Goal: Transaction & Acquisition: Purchase product/service

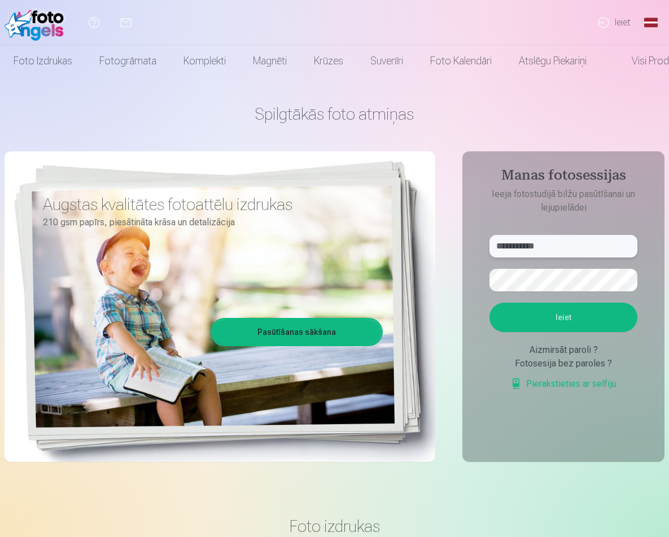
type input "**********"
click at [590, 322] on button "Ieiet" at bounding box center [563, 317] width 148 height 29
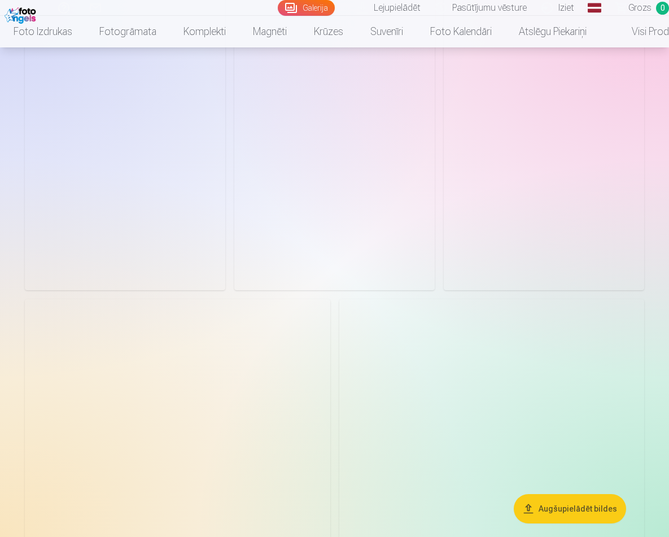
scroll to position [2218, 0]
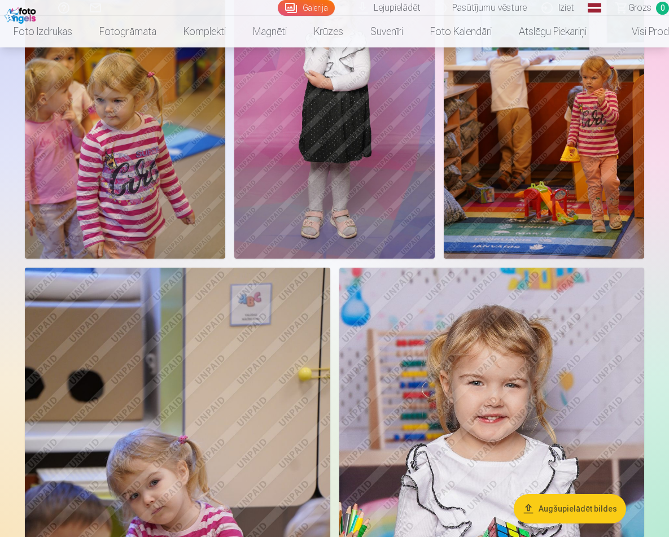
click at [540, 505] on button "Augšupielādēt bildes" at bounding box center [570, 508] width 112 height 29
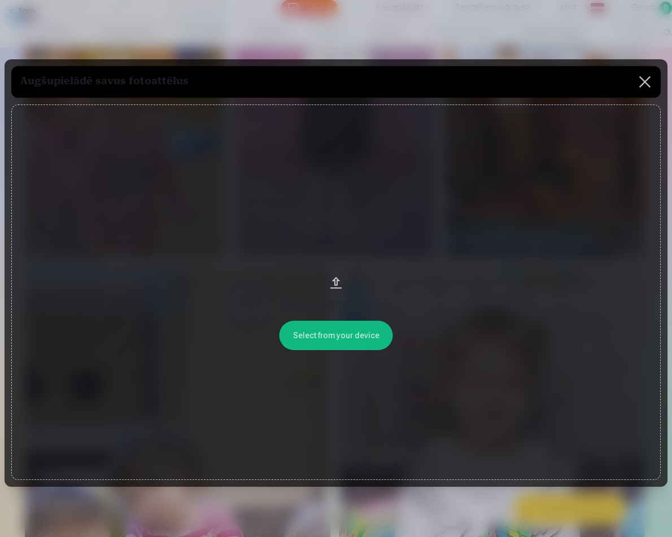
click at [342, 303] on div "Velciet un nometiet failu vai" at bounding box center [336, 304] width 627 height 14
click at [637, 80] on button at bounding box center [645, 82] width 32 height 32
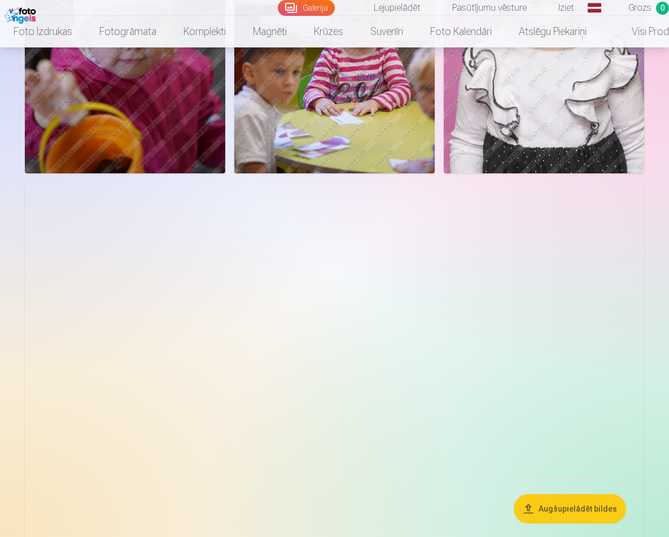
scroll to position [3359, 0]
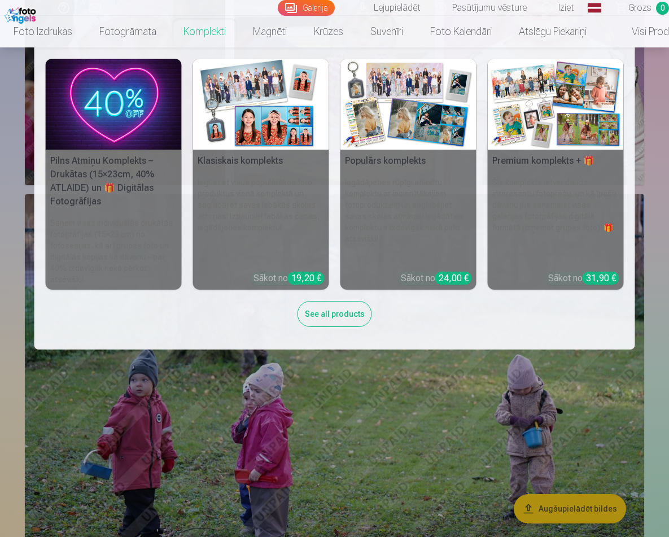
click at [221, 27] on link "Komplekti" at bounding box center [204, 32] width 69 height 32
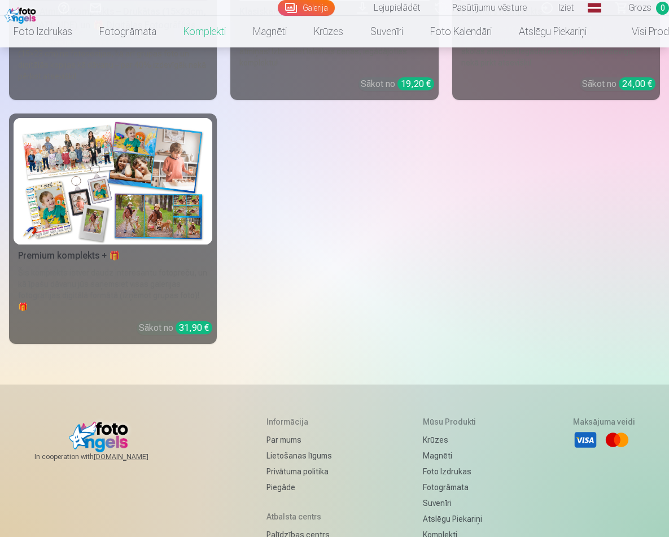
scroll to position [321, 0]
click at [180, 321] on div "31,90 €" at bounding box center [194, 327] width 37 height 13
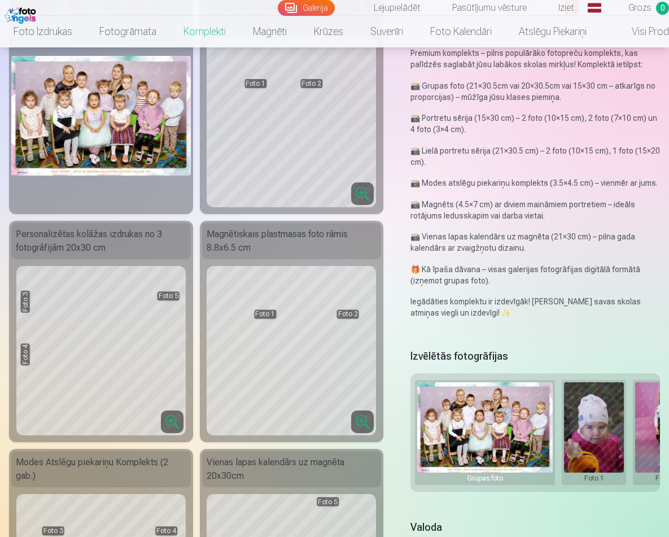
scroll to position [90, 0]
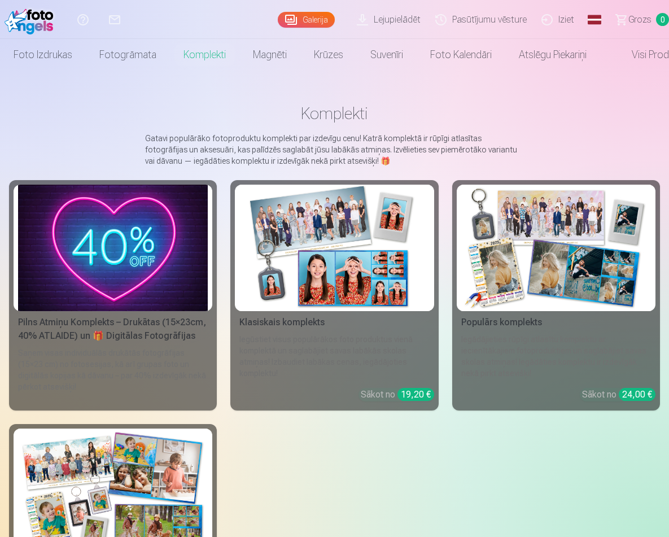
scroll to position [15, 0]
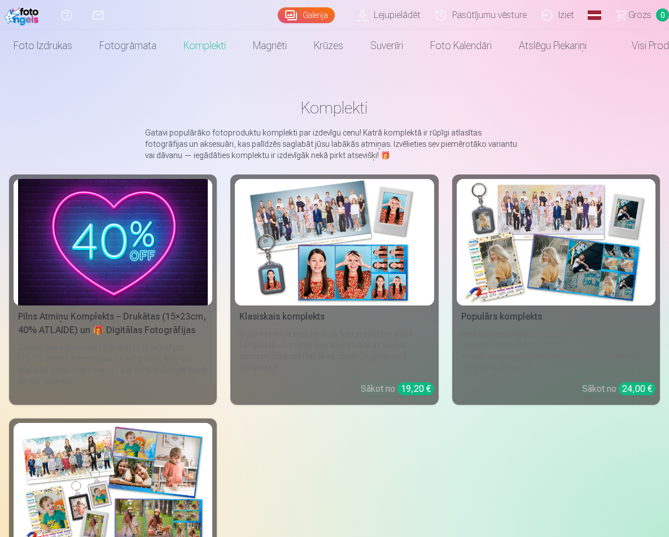
click at [496, 323] on link "Populārs komplekts Iegādājieties rūpīgi atlasītu komplektu ar iecienītākajiem f…" at bounding box center [556, 289] width 208 height 230
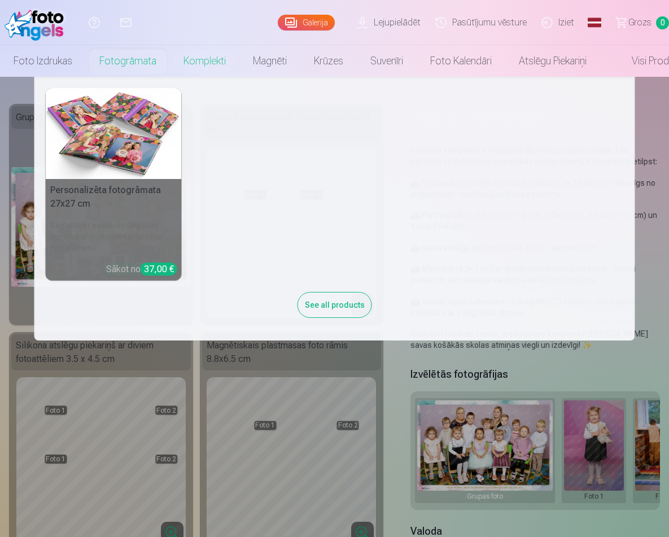
click at [148, 59] on link "Fotogrāmata" at bounding box center [128, 61] width 84 height 32
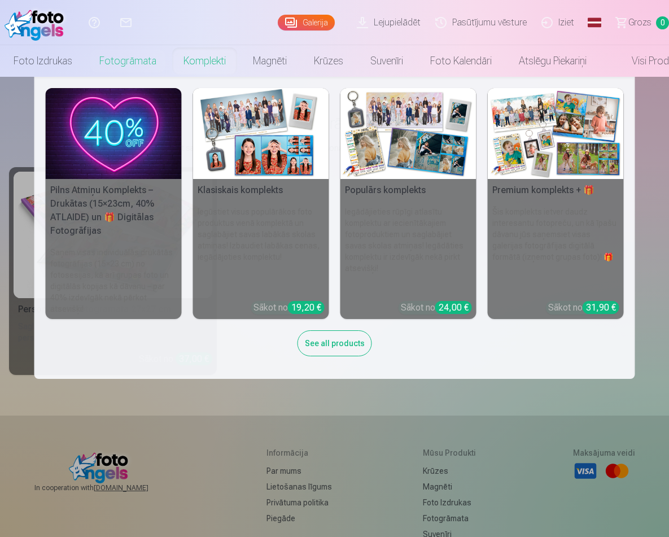
click at [215, 63] on link "Komplekti" at bounding box center [204, 61] width 69 height 32
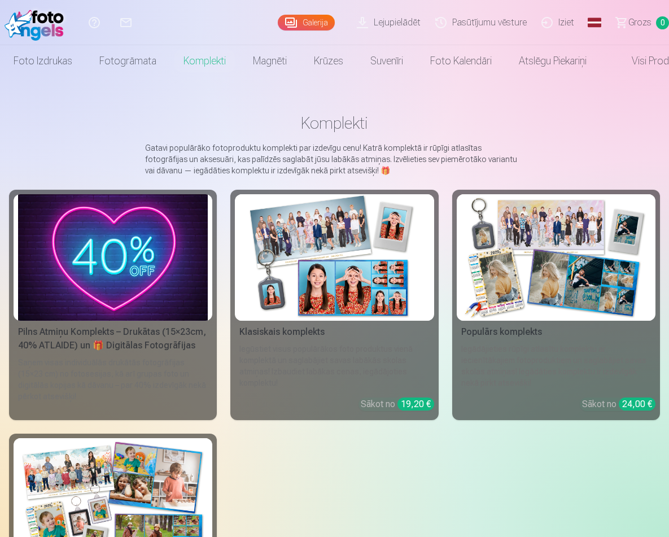
click at [187, 383] on div "Saņem visas individuālās drukātās fotogrāfijas (15×23 cm) no fotosesijas, kā ar…" at bounding box center [113, 386] width 199 height 59
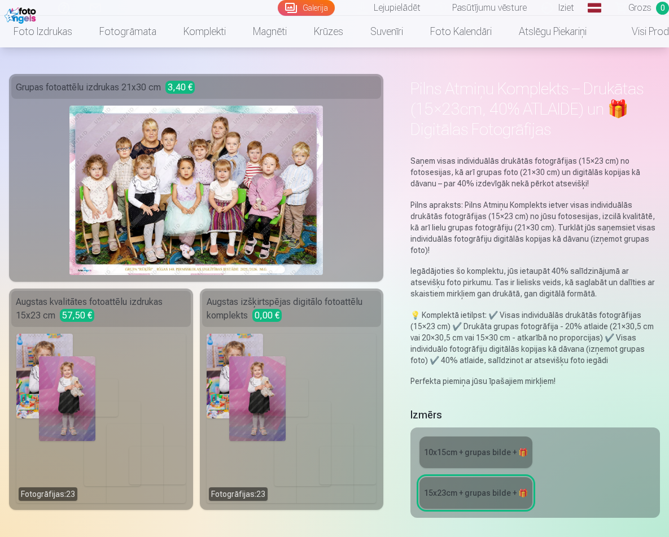
scroll to position [58, 0]
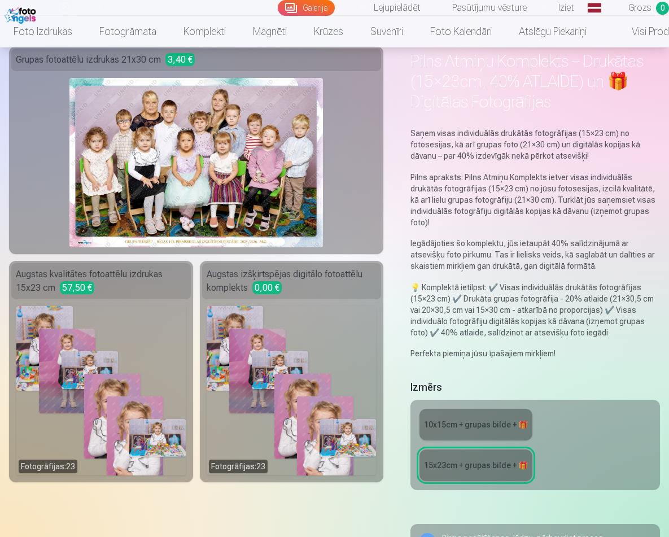
click at [266, 420] on div "Fotogrāfijas : 23" at bounding box center [291, 390] width 169 height 169
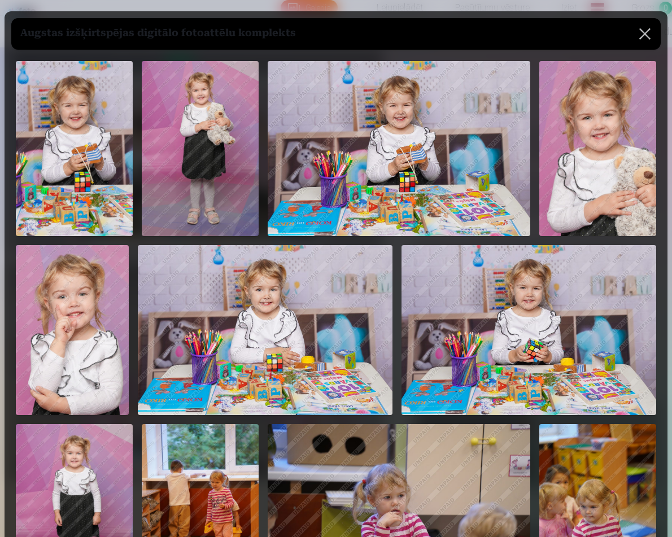
click at [651, 37] on button at bounding box center [645, 34] width 32 height 32
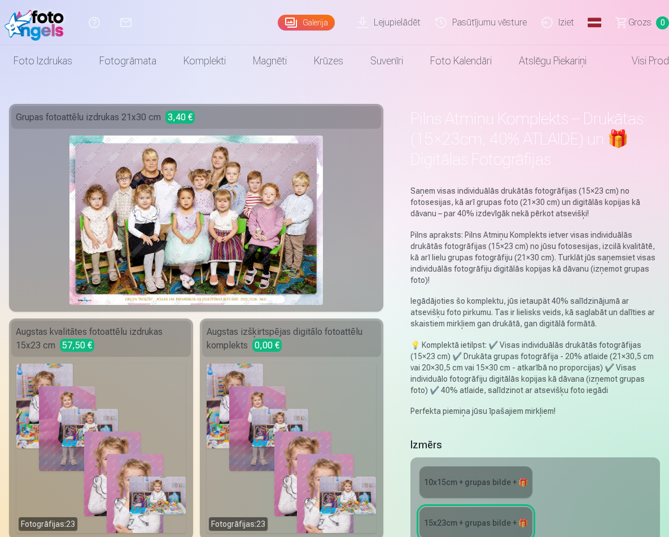
scroll to position [0, 0]
click at [417, 21] on link "Lejupielādēt" at bounding box center [390, 22] width 78 height 45
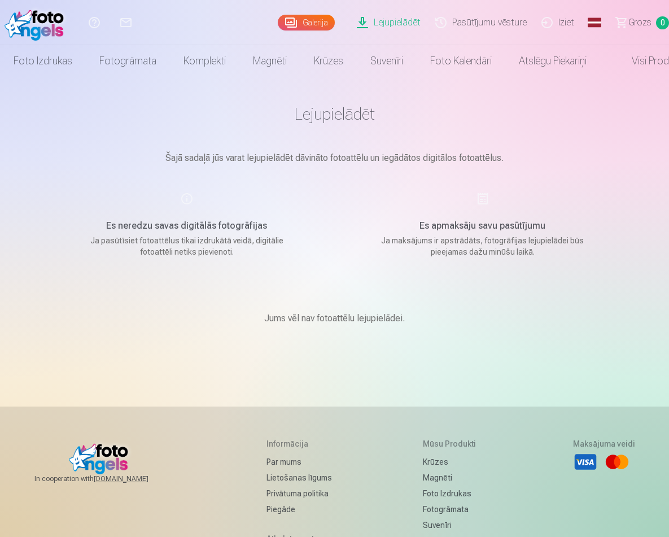
click at [217, 240] on p "Ja pasūtīsiet fotoattēlus tikai izdrukātā veidā, digitālie fotoattēli netiks pi…" at bounding box center [187, 246] width 215 height 23
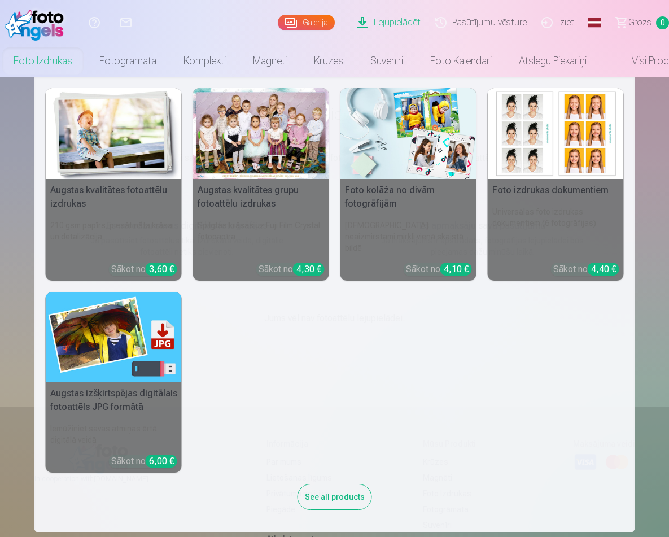
click at [107, 397] on h5 "Augstas izšķirtspējas digitālais fotoattēls JPG formātā" at bounding box center [114, 400] width 136 height 36
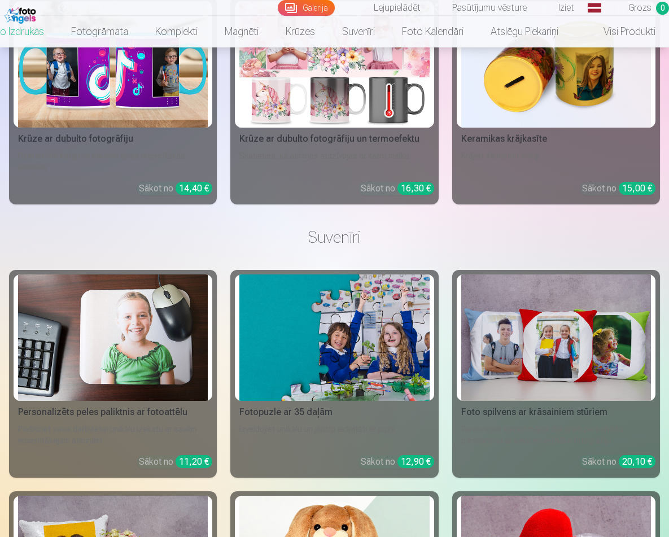
scroll to position [0, 33]
click at [640, 30] on link "Visi produkti" at bounding box center [620, 32] width 97 height 32
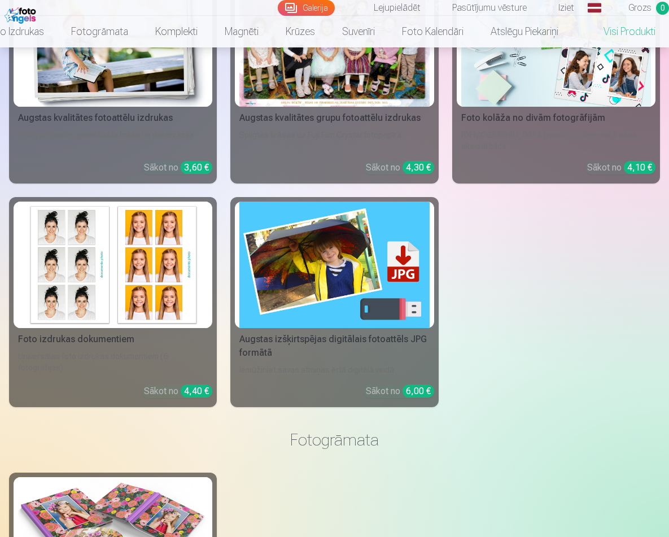
scroll to position [185, 0]
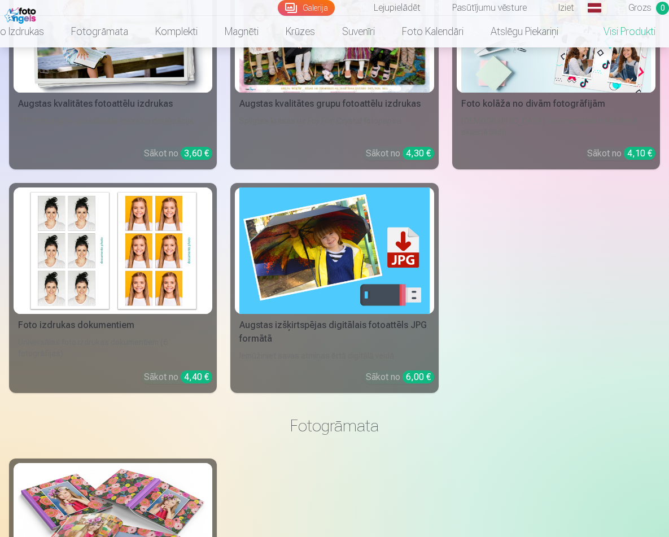
click at [365, 318] on div "Augstas izšķirtspējas digitālais fotoattēls JPG formātā" at bounding box center [334, 331] width 199 height 27
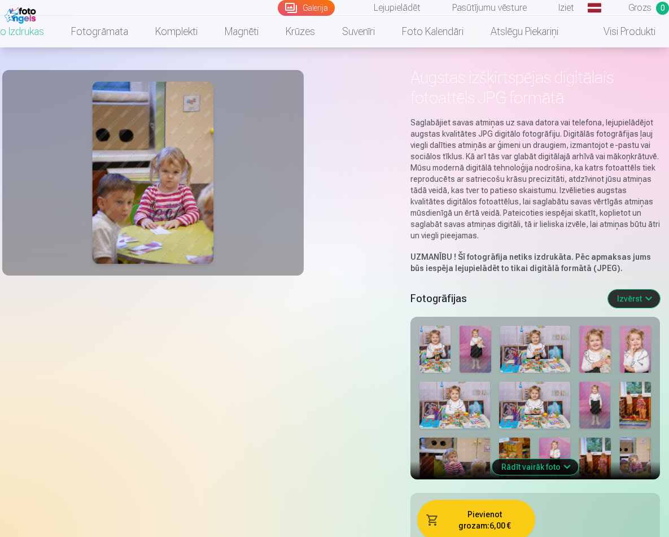
scroll to position [52, 0]
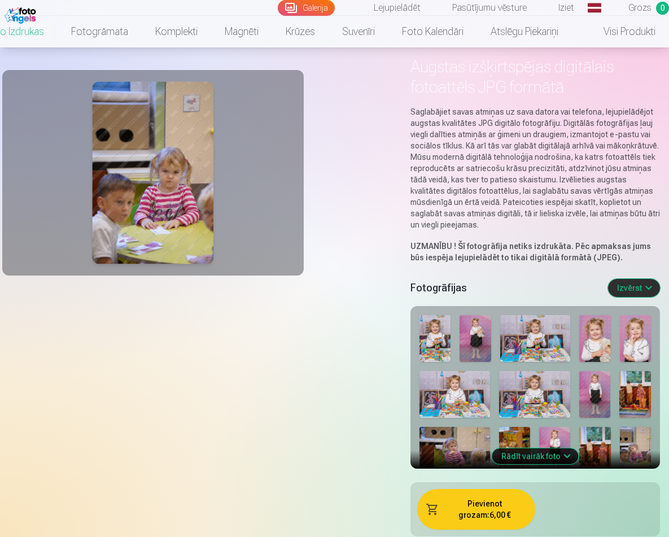
click at [625, 292] on button "Izvērst" at bounding box center [634, 288] width 52 height 18
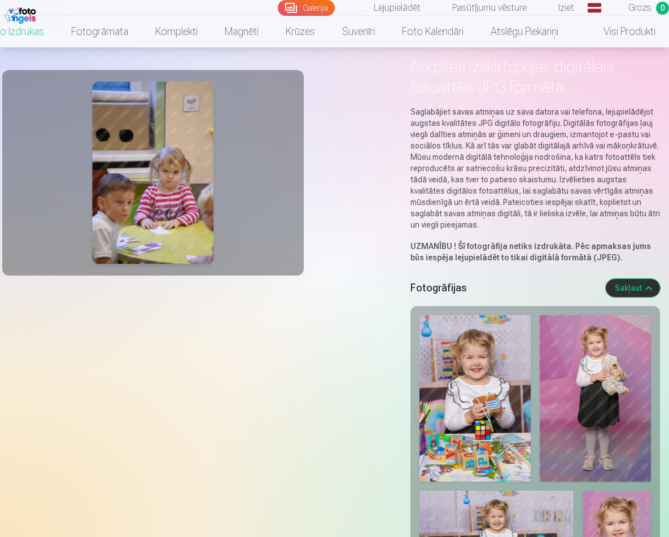
click at [494, 405] on img at bounding box center [474, 398] width 111 height 167
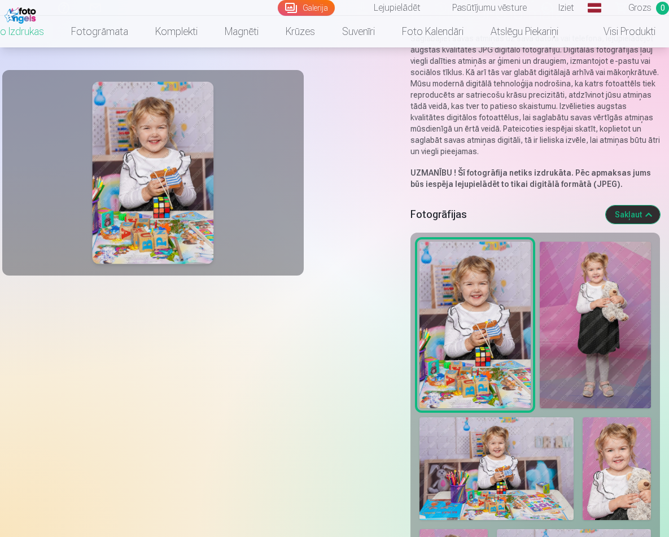
scroll to position [152, 0]
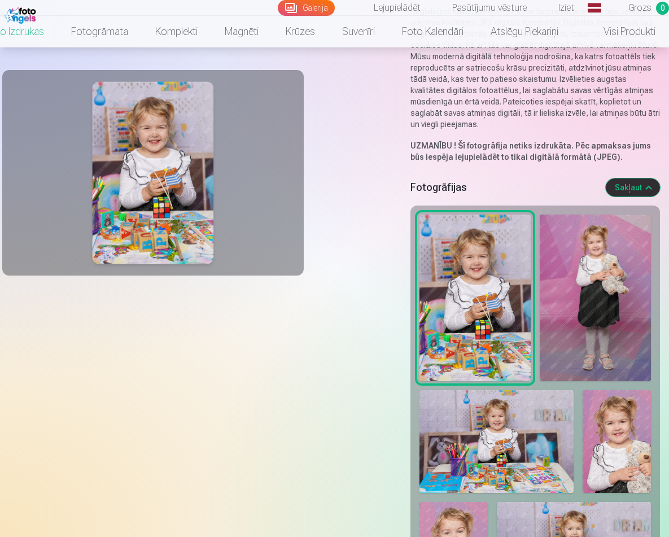
click at [564, 373] on img at bounding box center [595, 298] width 111 height 167
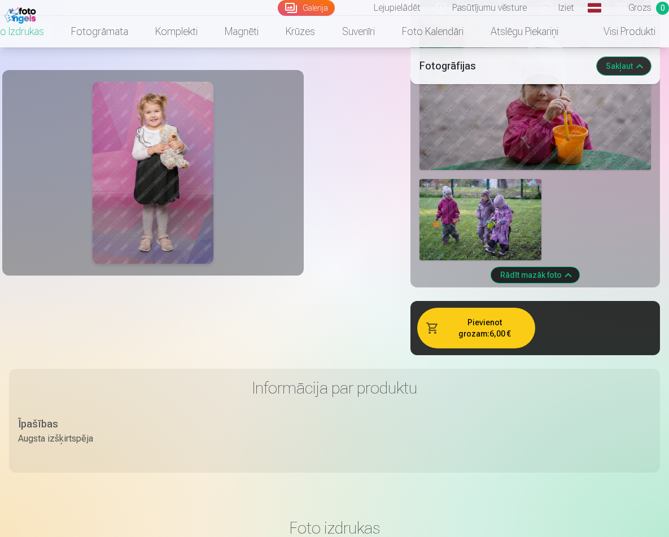
scroll to position [1666, 0]
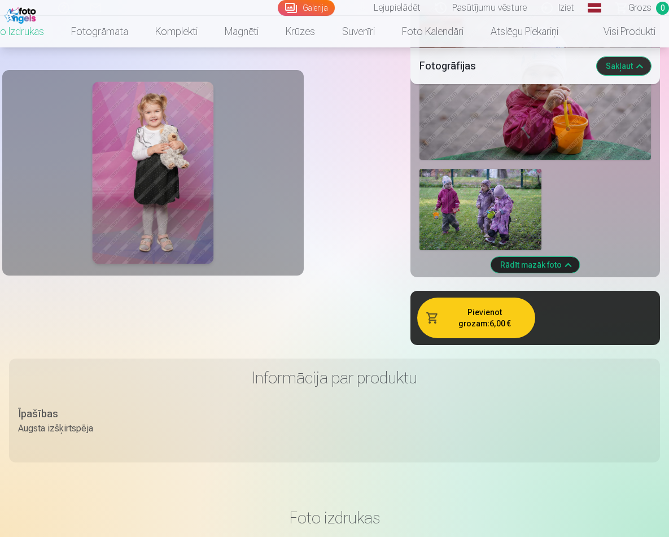
click at [495, 326] on button "Pievienot grozam : 6,00 €" at bounding box center [476, 317] width 118 height 41
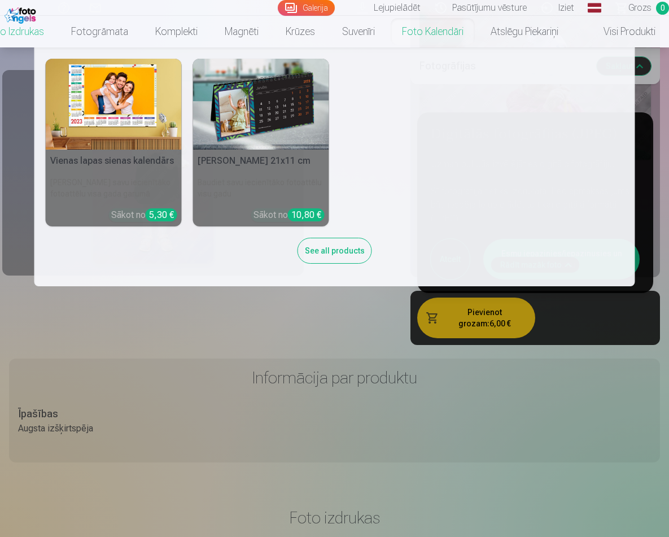
click at [413, 42] on link "Foto kalendāri" at bounding box center [432, 32] width 89 height 32
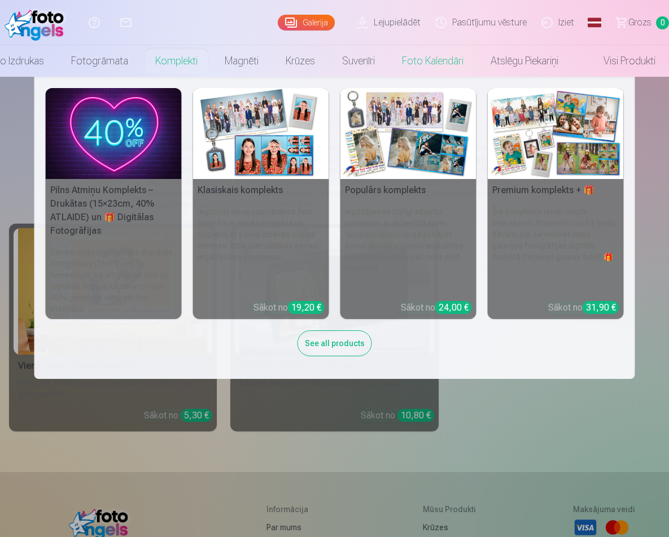
click at [150, 65] on link "Komplekti" at bounding box center [176, 61] width 69 height 32
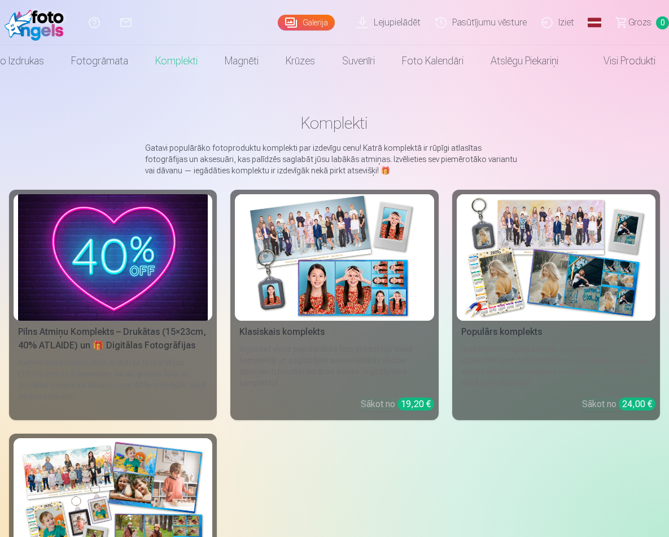
click at [145, 389] on div "Saņem visas individuālās drukātās fotogrāfijas (15×23 cm) no fotosesijas, kā ar…" at bounding box center [113, 386] width 199 height 59
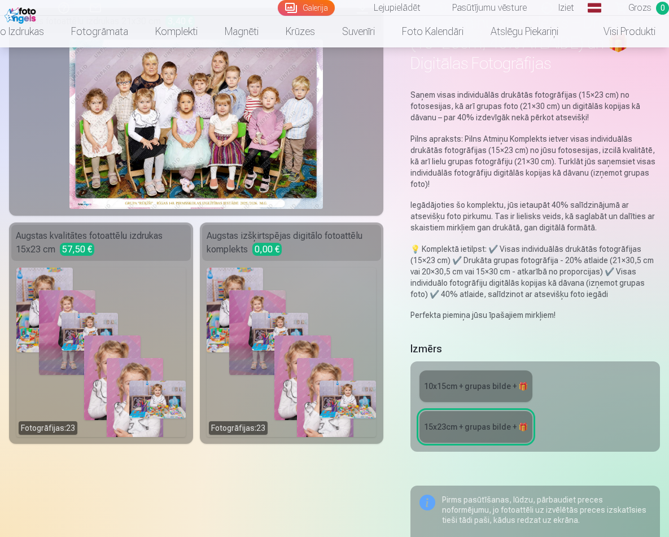
scroll to position [103, 0]
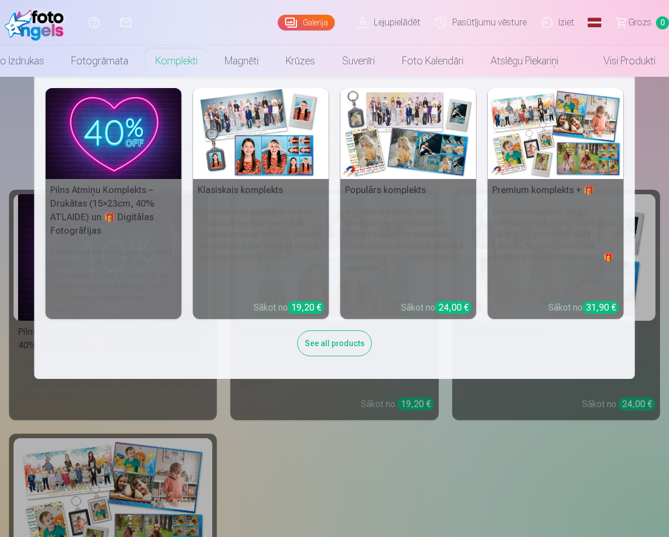
click at [519, 274] on h6 "Šis komplekts ietver daudz interesantu fotopreču, un kā īpašu dāvanu jūs saņems…" at bounding box center [556, 249] width 136 height 95
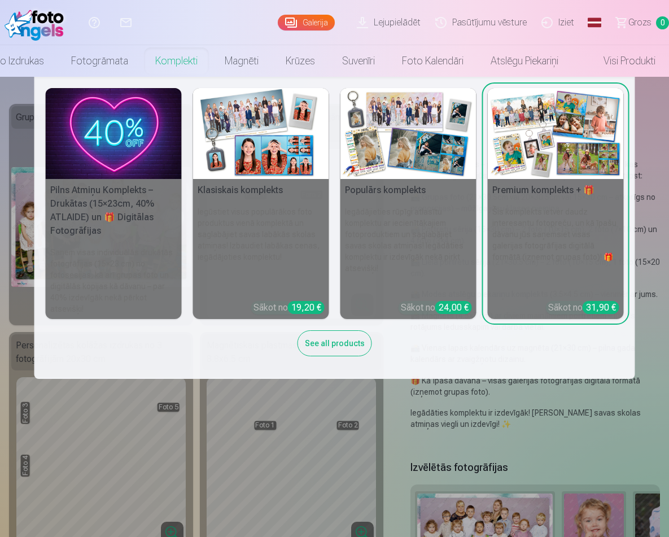
click at [384, 260] on h6 "Iegādājieties rūpīgi atlasītu komplektu ar iecienītākajiem fotoproduktiem un sa…" at bounding box center [408, 249] width 136 height 95
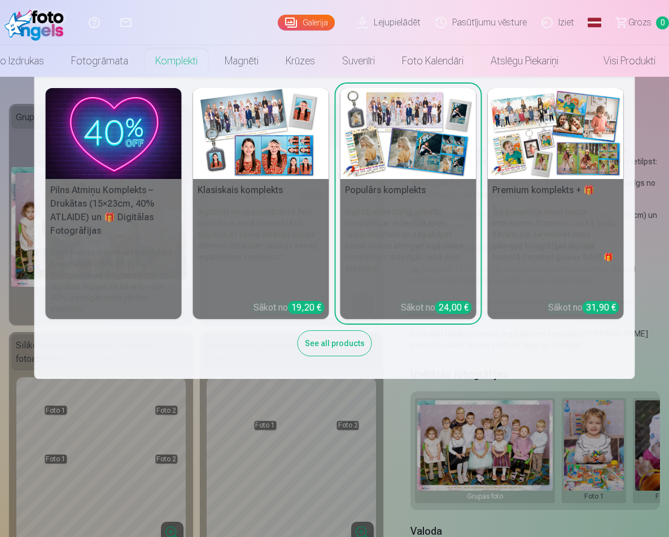
click at [179, 62] on link "Komplekti" at bounding box center [176, 61] width 69 height 32
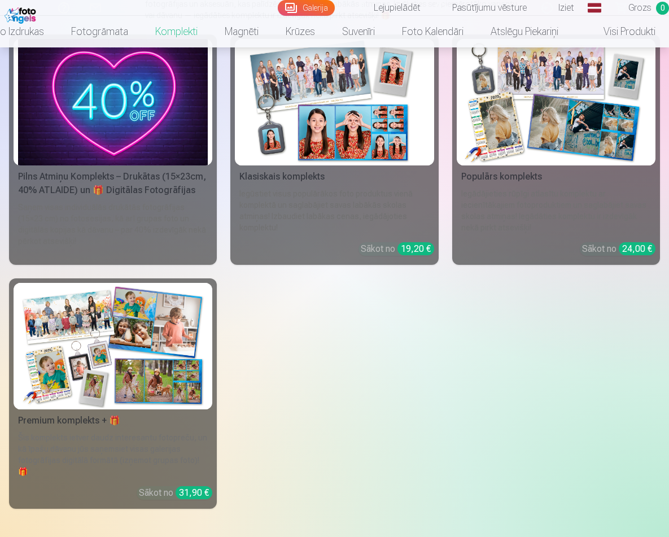
click at [165, 443] on div "Šis komplekts ietver daudz interesantu fotopreču, un kā īpašu dāvanu jūs saņems…" at bounding box center [113, 454] width 199 height 45
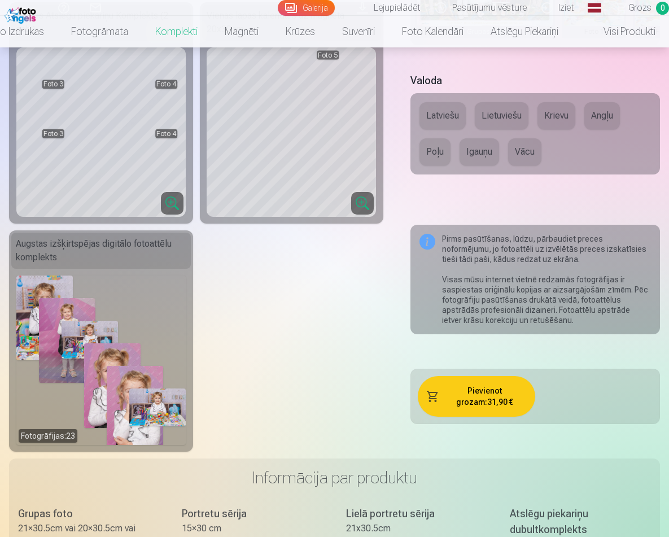
scroll to position [611, 0]
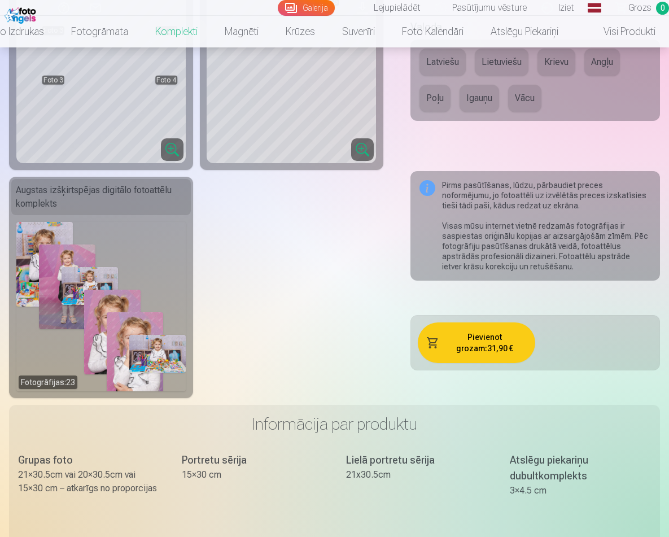
click at [491, 345] on button "Pievienot grozam : 31,90 €" at bounding box center [476, 342] width 117 height 41
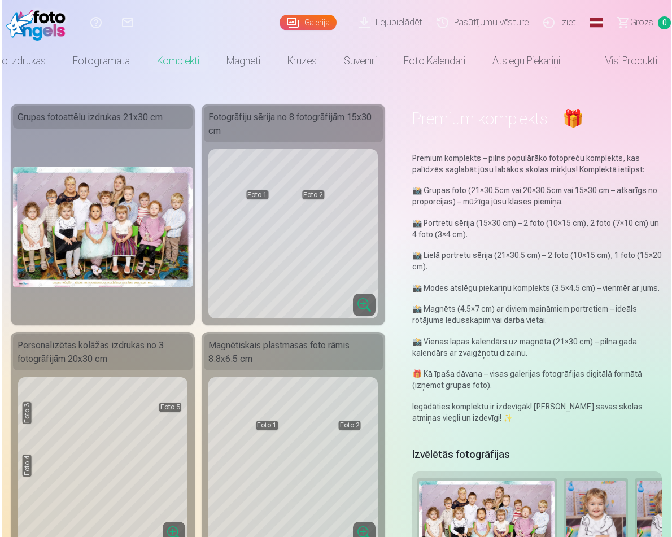
scroll to position [0, 0]
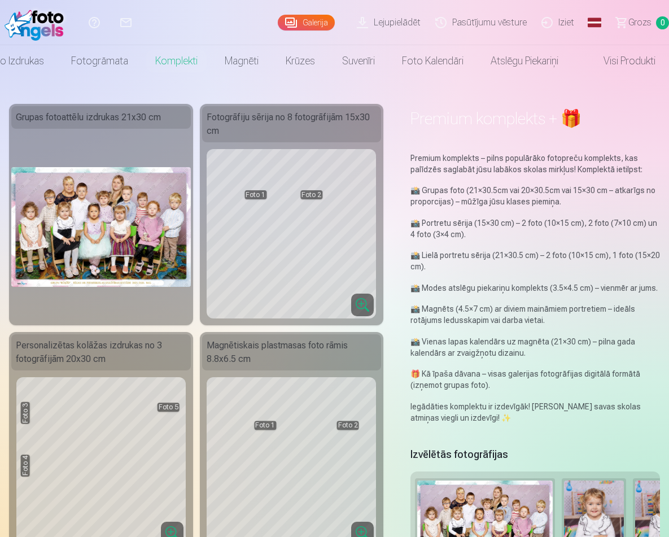
click at [178, 287] on div at bounding box center [101, 226] width 180 height 183
click at [176, 270] on img at bounding box center [101, 227] width 180 height 120
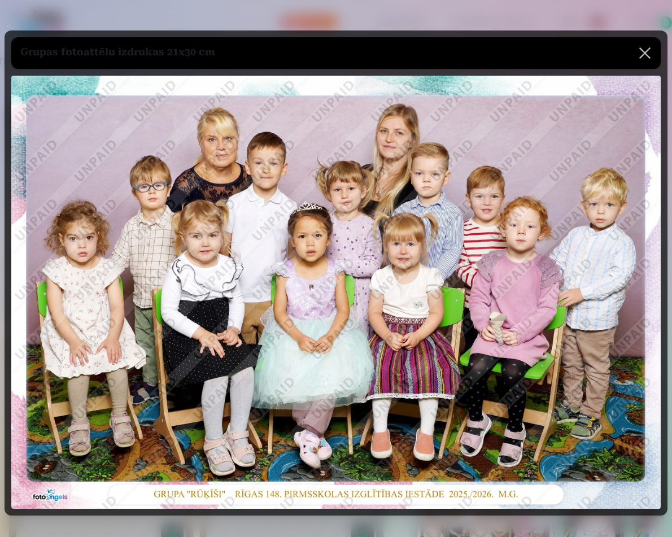
click at [649, 50] on button at bounding box center [645, 53] width 32 height 32
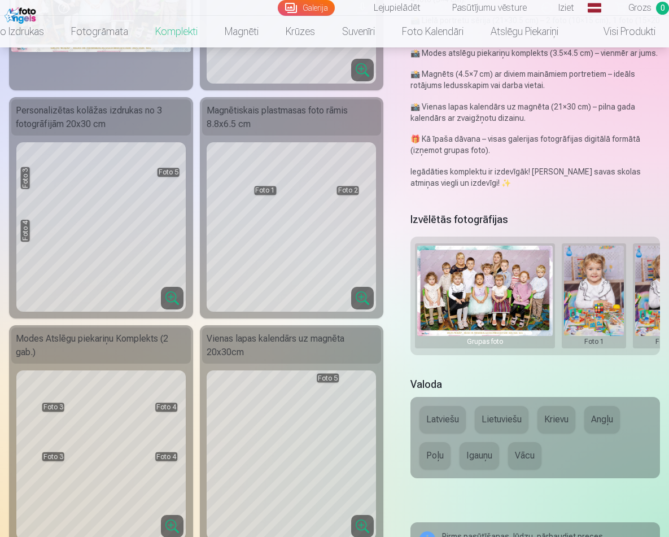
scroll to position [448, 0]
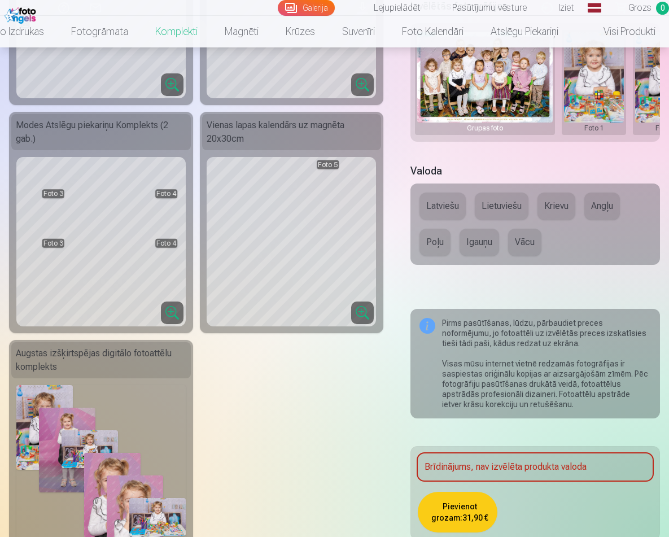
click at [447, 199] on button "Latviešu" at bounding box center [442, 205] width 46 height 27
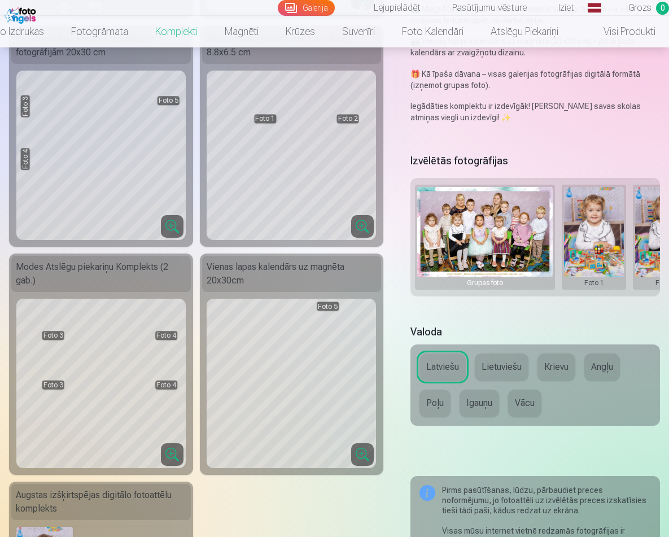
scroll to position [304, 0]
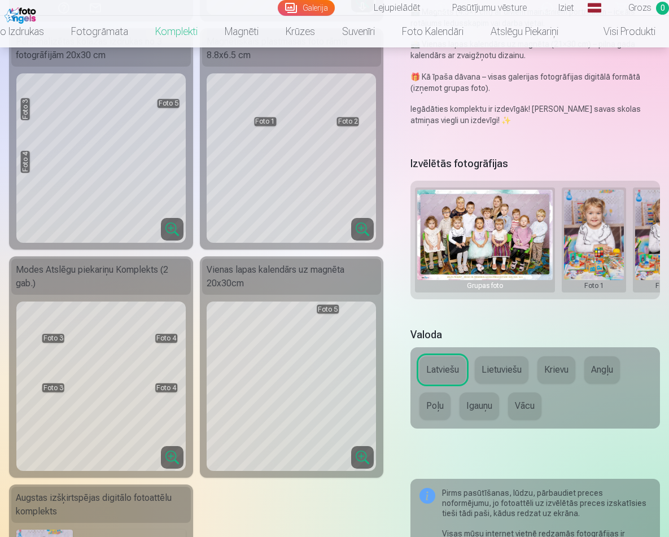
click at [585, 248] on button at bounding box center [594, 240] width 60 height 100
click at [579, 273] on div at bounding box center [334, 268] width 669 height 537
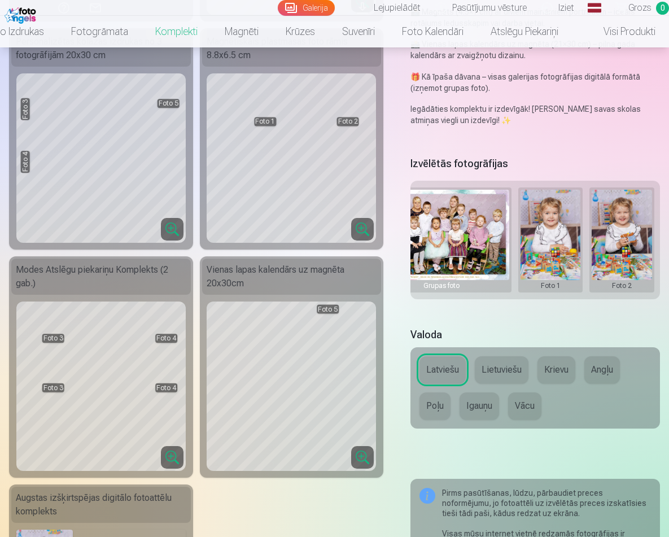
scroll to position [0, 45]
click at [555, 233] on button at bounding box center [549, 240] width 60 height 100
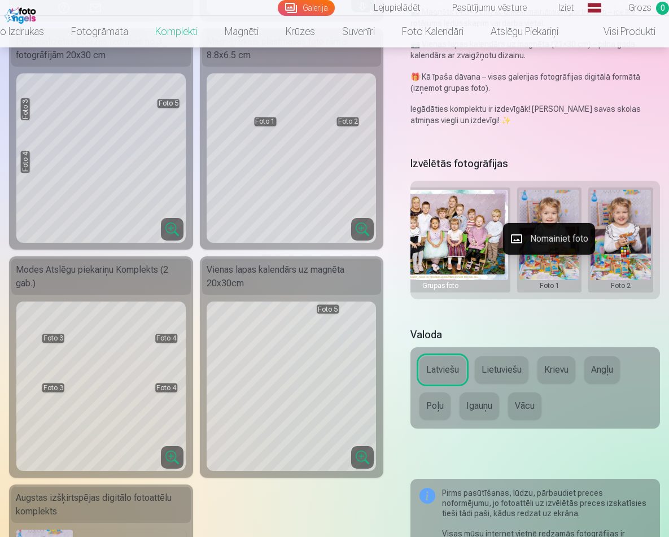
click at [612, 265] on div at bounding box center [334, 268] width 669 height 537
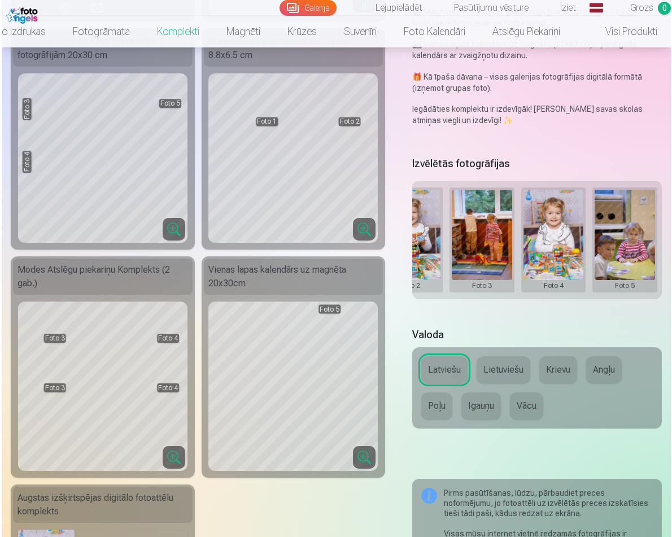
scroll to position [0, 257]
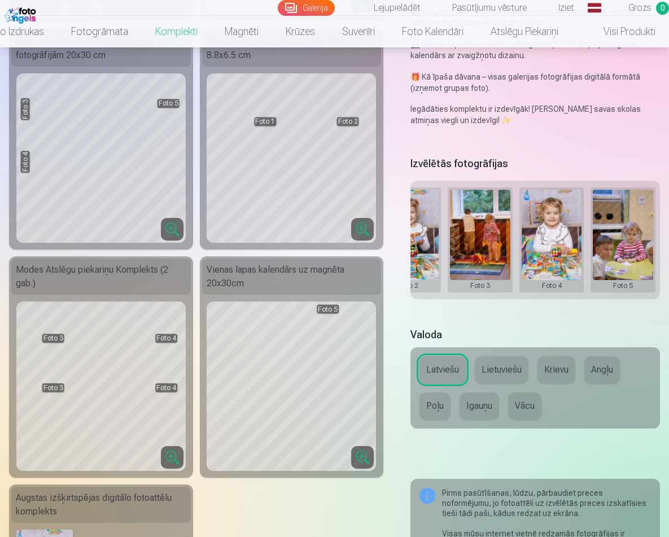
click at [479, 239] on button at bounding box center [480, 240] width 60 height 100
click at [479, 239] on button "Nomainiet foto" at bounding box center [480, 239] width 92 height 32
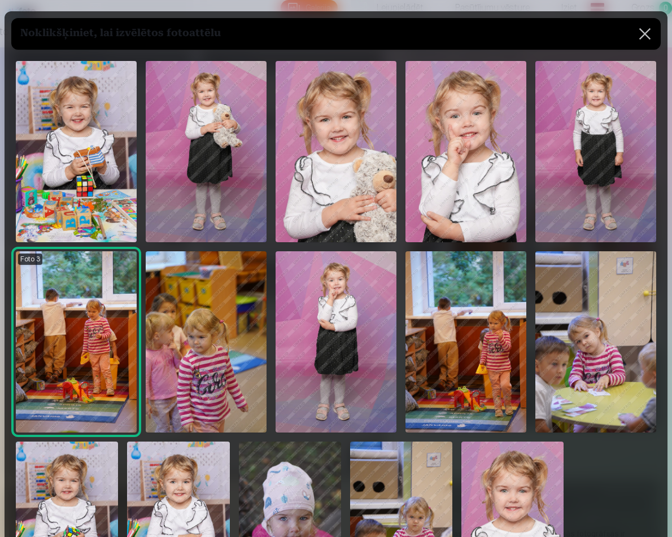
click at [434, 205] on img at bounding box center [465, 151] width 121 height 181
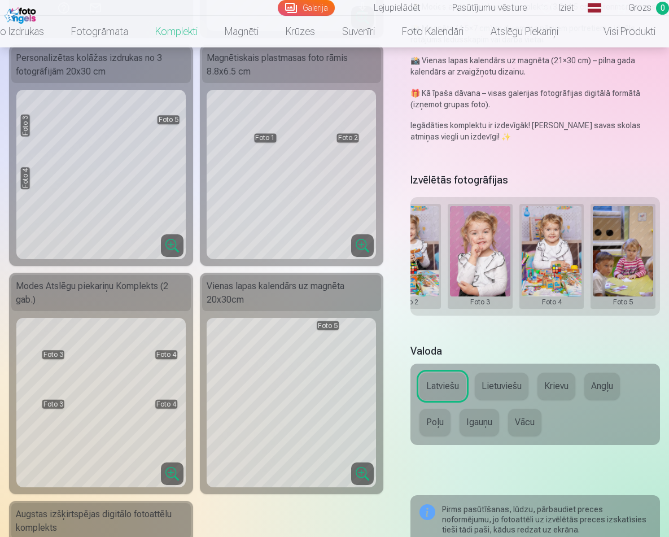
scroll to position [279, 0]
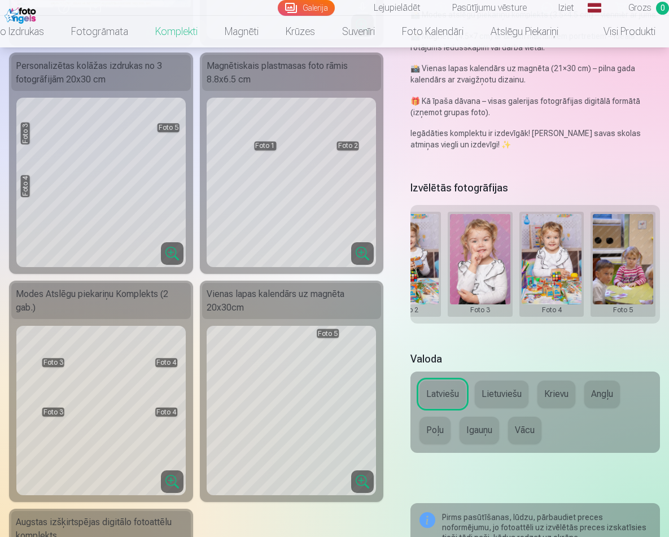
click at [535, 235] on button at bounding box center [552, 264] width 60 height 100
click at [537, 256] on button "Nomainiet foto" at bounding box center [551, 263] width 92 height 32
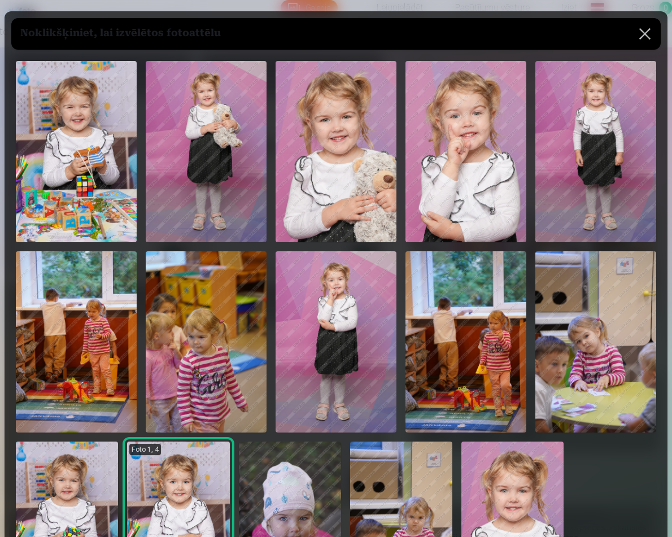
click at [242, 157] on img at bounding box center [206, 151] width 121 height 181
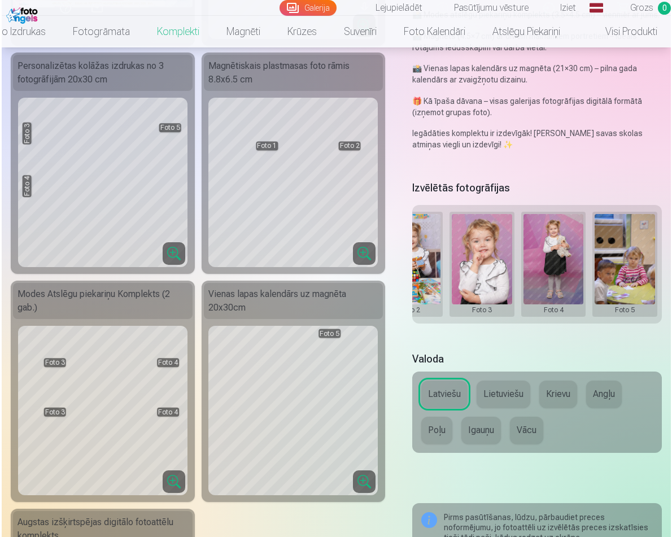
scroll to position [0, 257]
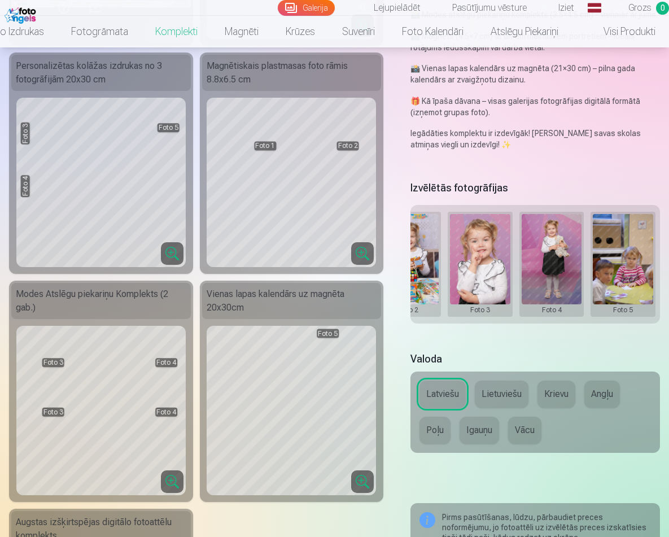
click at [618, 233] on button at bounding box center [623, 264] width 60 height 100
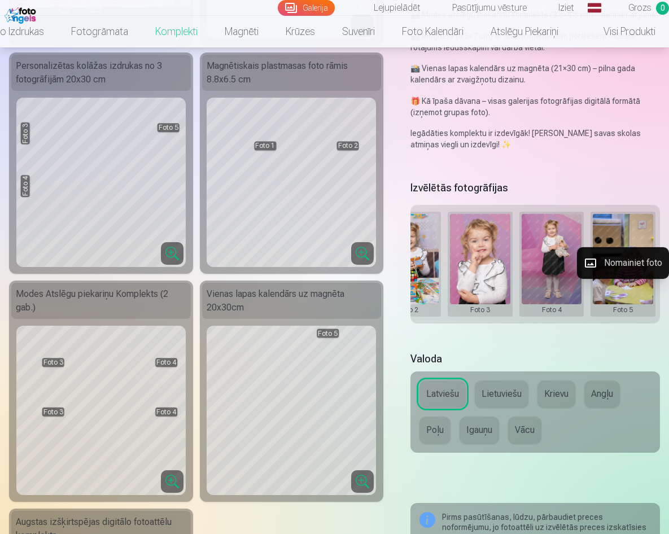
click at [614, 256] on button "Nomainiet foto" at bounding box center [623, 263] width 92 height 32
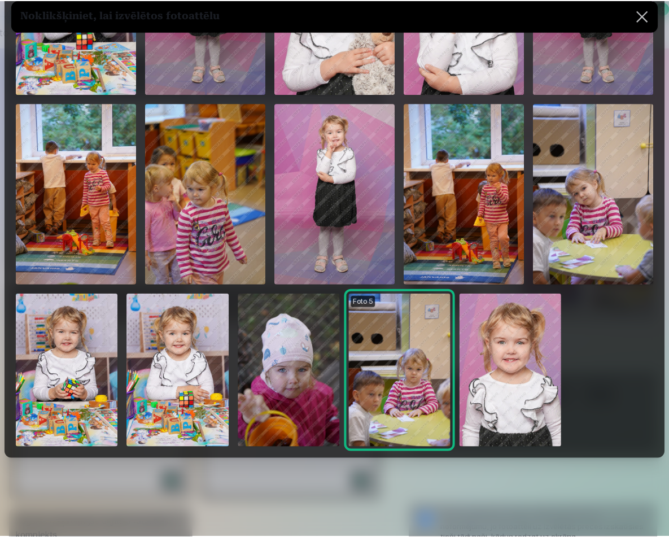
scroll to position [147, 0]
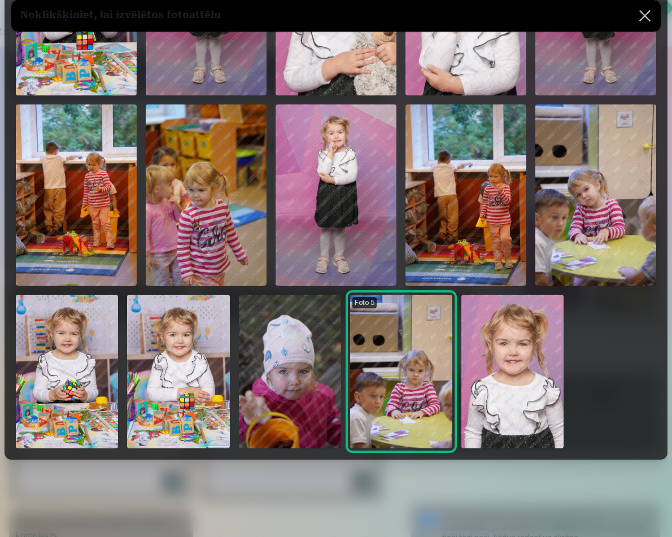
click at [523, 328] on img at bounding box center [512, 372] width 102 height 154
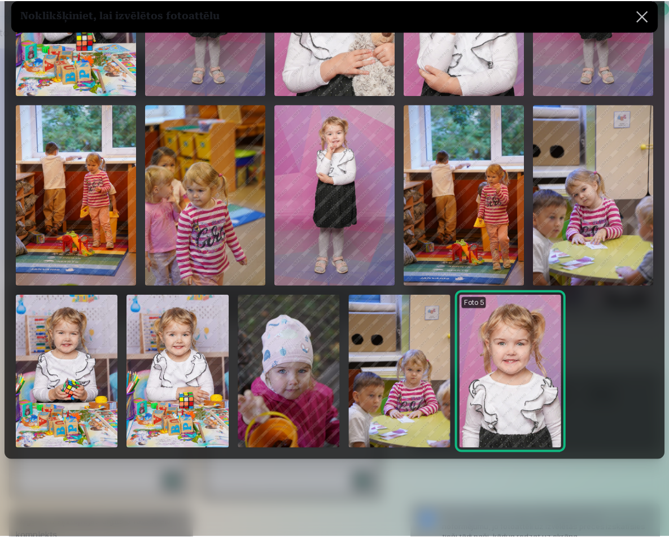
scroll to position [145, 0]
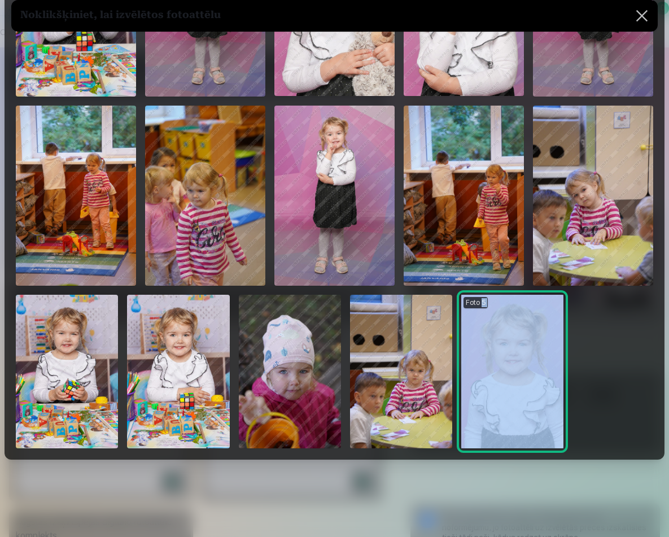
click at [523, 328] on img at bounding box center [512, 372] width 102 height 154
click at [637, 23] on button at bounding box center [642, 16] width 32 height 32
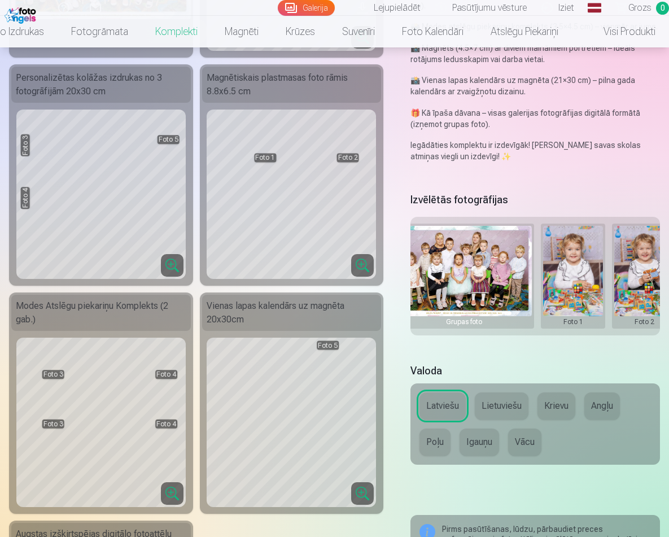
scroll to position [252, 0]
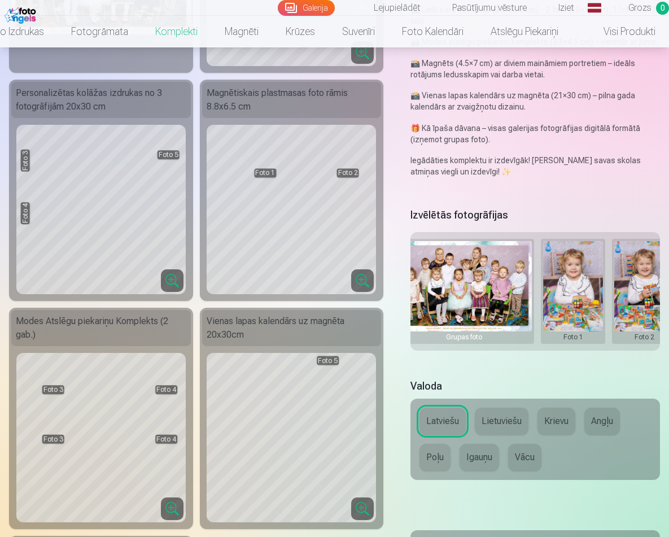
click at [563, 322] on button at bounding box center [573, 291] width 60 height 100
click at [573, 298] on button "Nomainiet foto" at bounding box center [573, 290] width 92 height 32
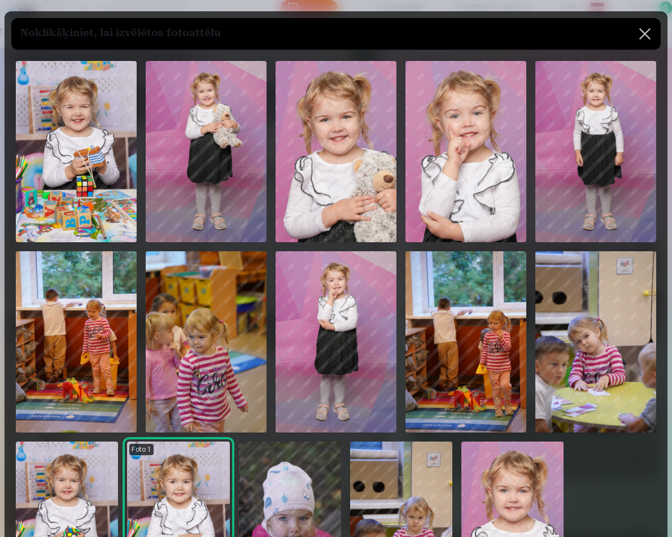
click at [642, 29] on button at bounding box center [645, 34] width 32 height 32
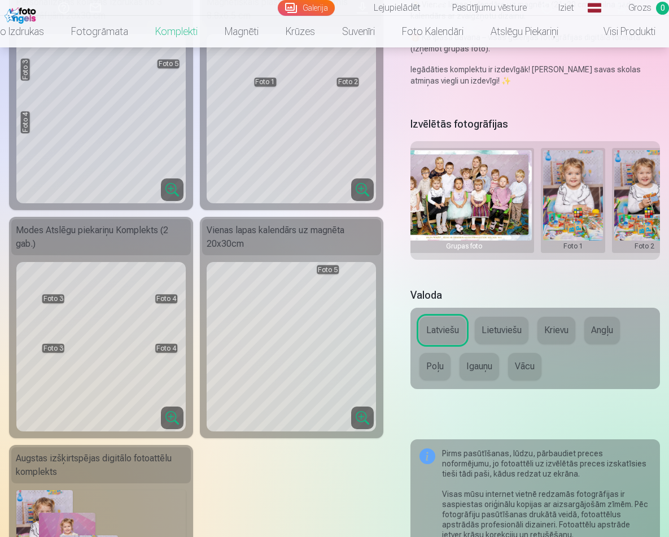
scroll to position [344, 0]
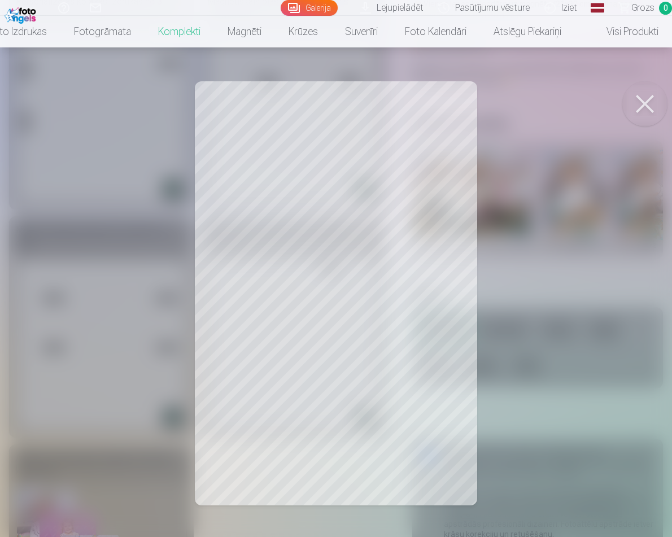
click at [351, 339] on div at bounding box center [336, 268] width 672 height 537
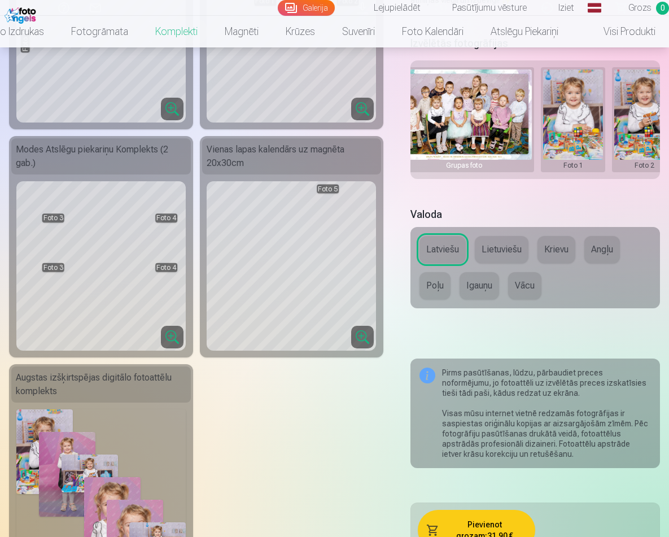
scroll to position [382, 0]
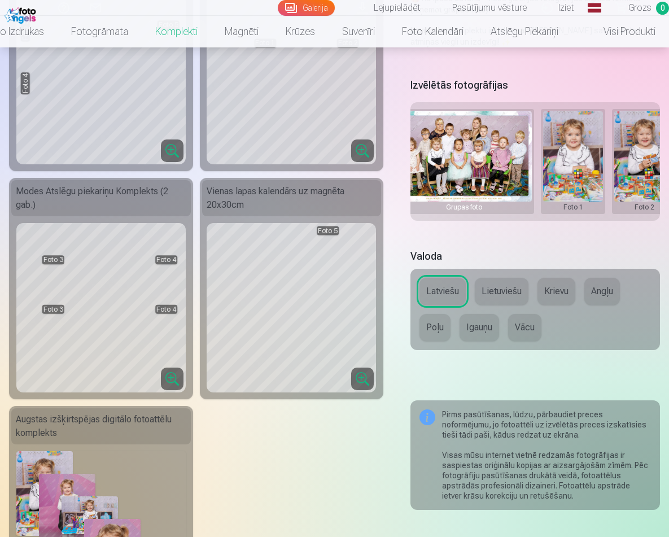
drag, startPoint x: 580, startPoint y: 189, endPoint x: 608, endPoint y: 188, distance: 28.2
click at [610, 188] on div "Grupas foto Foto 1 Foto 2 Foto 3 Foto 4 Foto 5" at bounding box center [535, 161] width 250 height 119
click at [635, 183] on button at bounding box center [644, 161] width 60 height 100
click at [596, 199] on div at bounding box center [334, 268] width 669 height 537
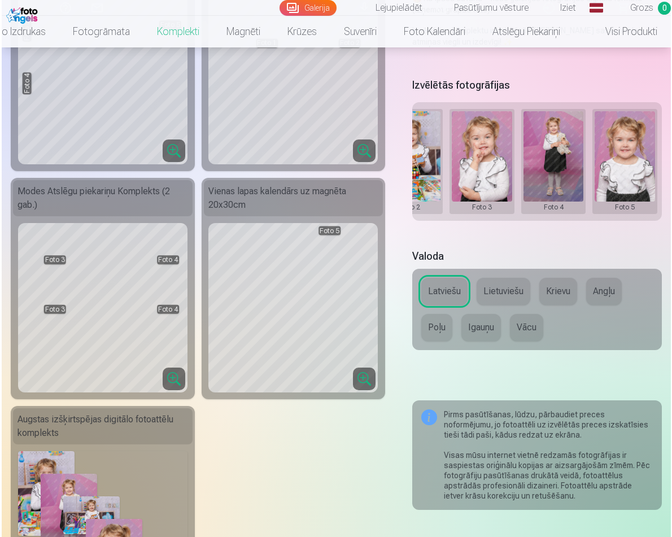
scroll to position [0, 257]
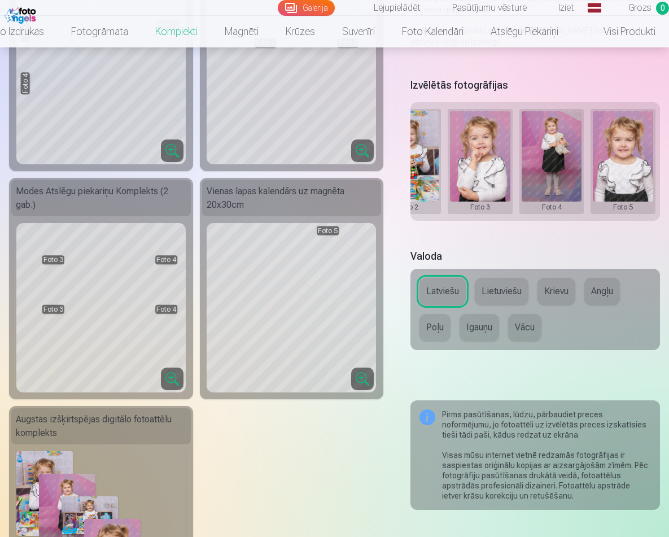
click at [609, 190] on button at bounding box center [623, 161] width 60 height 100
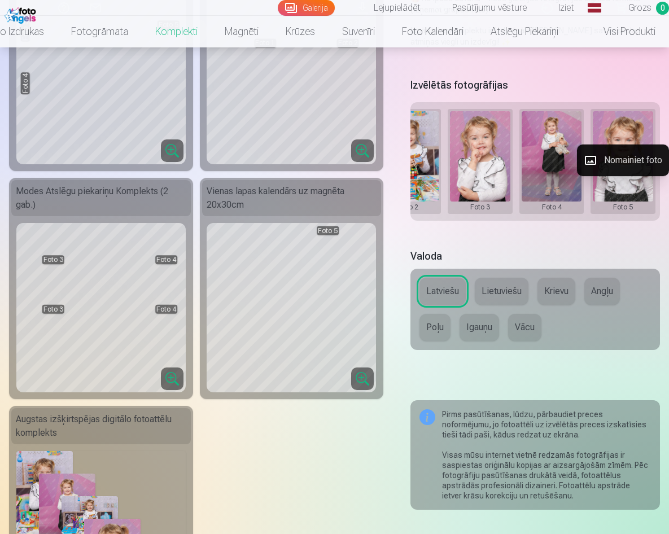
click at [611, 168] on button "Nomainiet foto" at bounding box center [623, 161] width 92 height 32
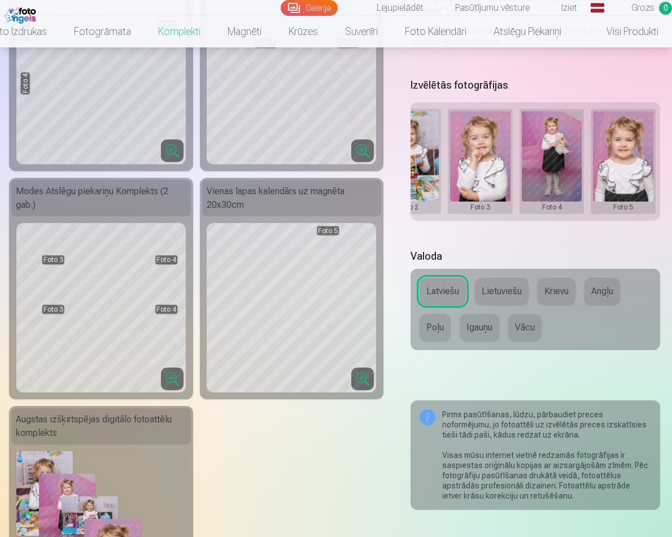
scroll to position [0, 256]
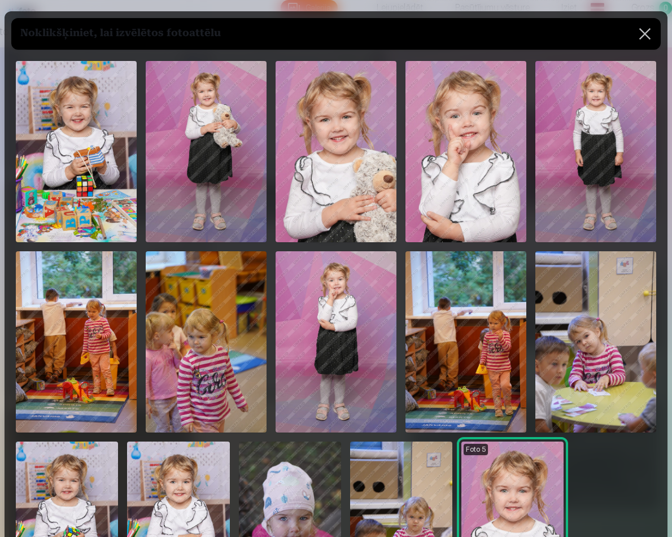
click at [242, 149] on img at bounding box center [206, 151] width 121 height 181
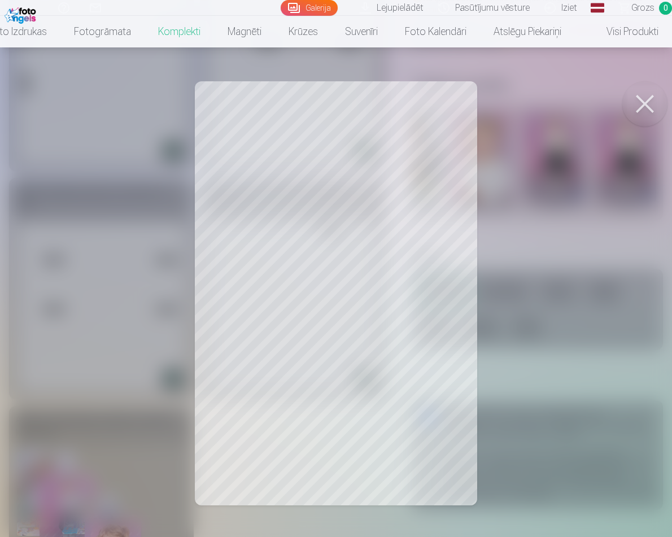
click at [647, 104] on button at bounding box center [644, 103] width 45 height 45
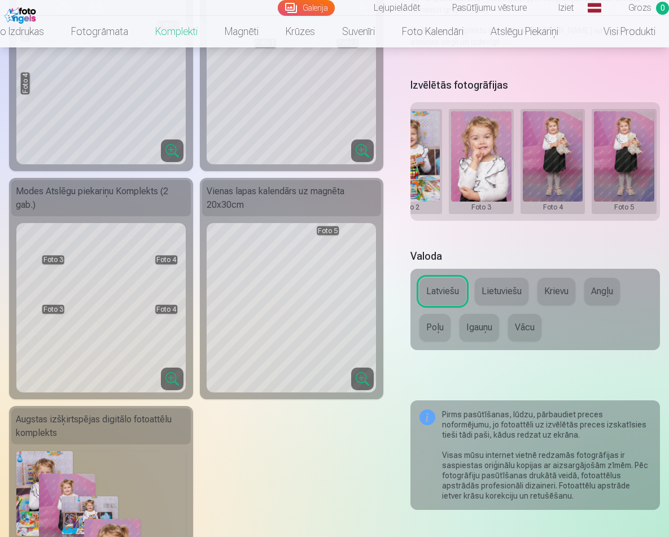
click at [634, 156] on button at bounding box center [624, 161] width 60 height 100
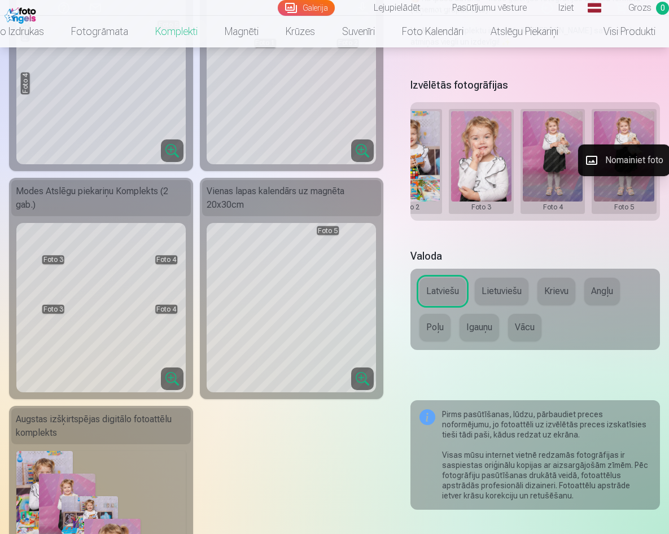
click at [616, 159] on button "Nomainiet foto" at bounding box center [624, 161] width 92 height 32
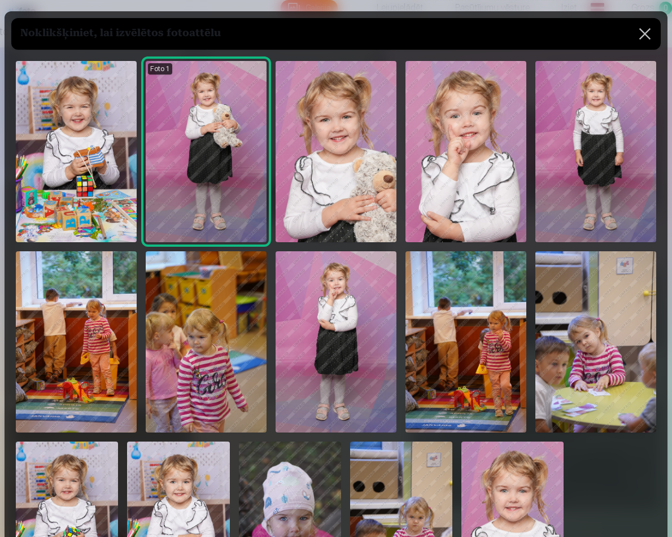
click at [501, 166] on img at bounding box center [465, 151] width 121 height 181
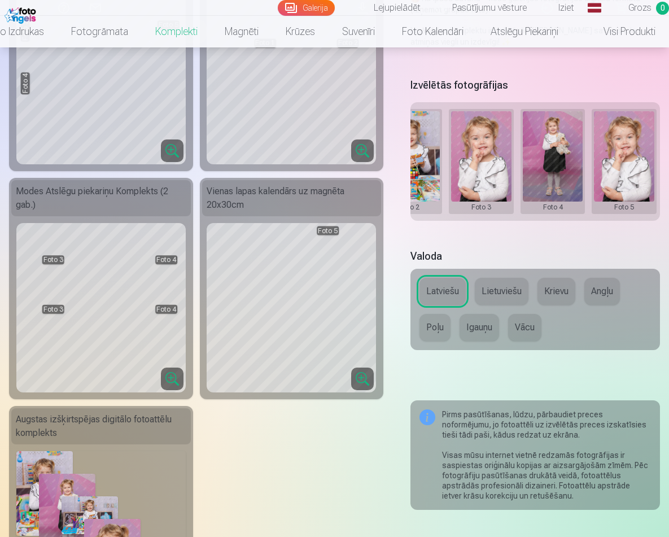
click at [530, 169] on button at bounding box center [553, 161] width 60 height 100
click at [535, 189] on div at bounding box center [334, 268] width 669 height 537
click at [534, 181] on button at bounding box center [553, 161] width 60 height 100
click at [538, 160] on button "Nomainiet foto" at bounding box center [552, 161] width 92 height 32
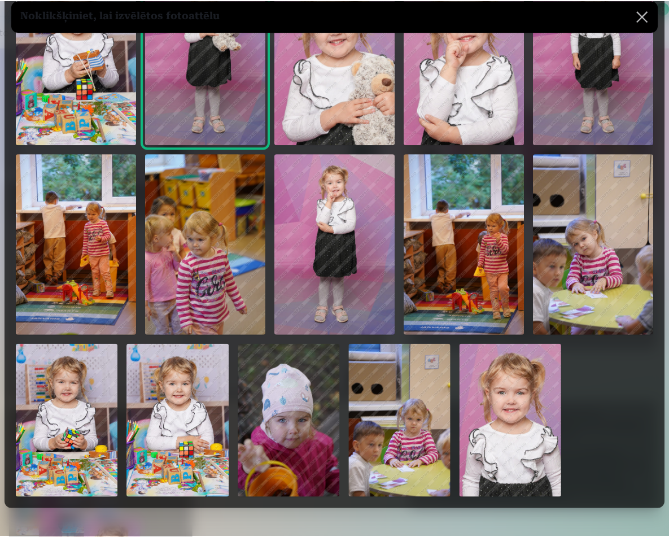
scroll to position [89, 0]
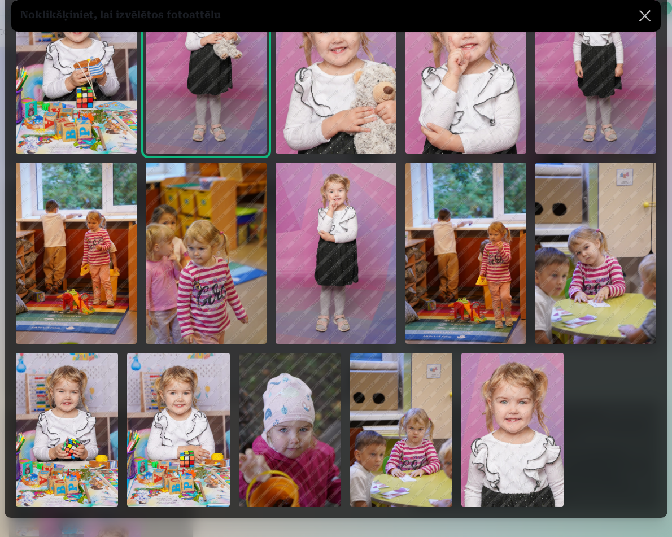
click at [182, 402] on img at bounding box center [178, 430] width 102 height 154
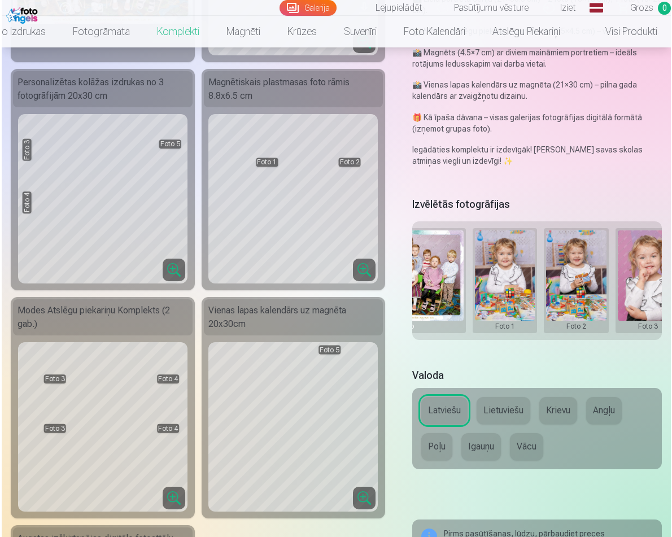
scroll to position [0, 97]
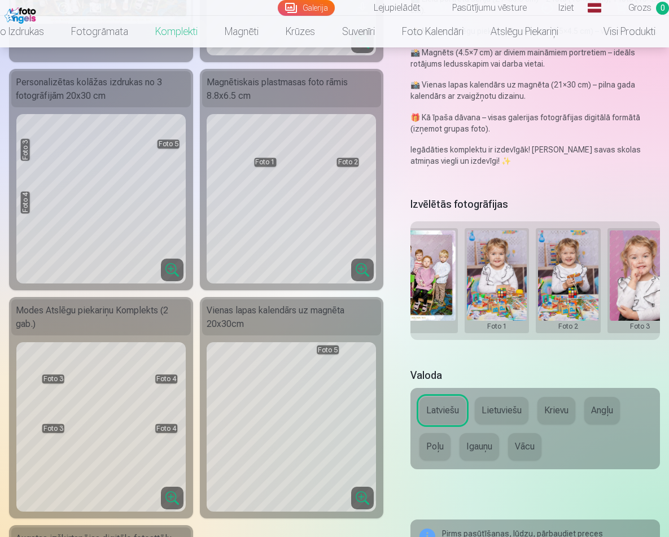
click at [511, 290] on button at bounding box center [497, 280] width 60 height 100
click at [513, 281] on button "Nomainiet foto" at bounding box center [496, 280] width 92 height 32
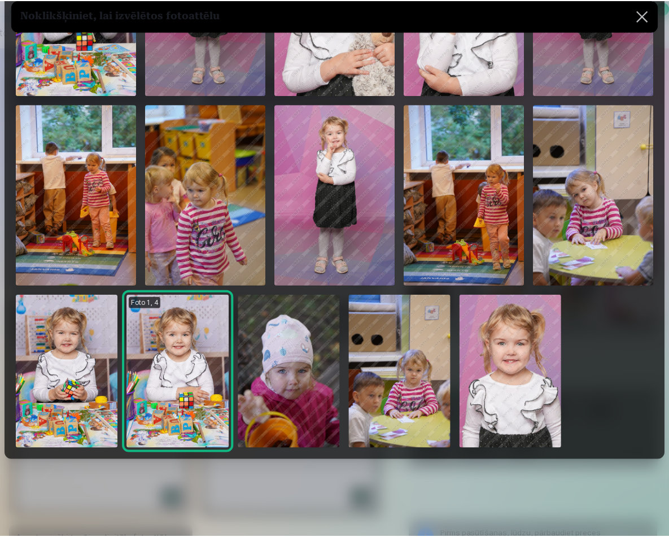
scroll to position [0, 0]
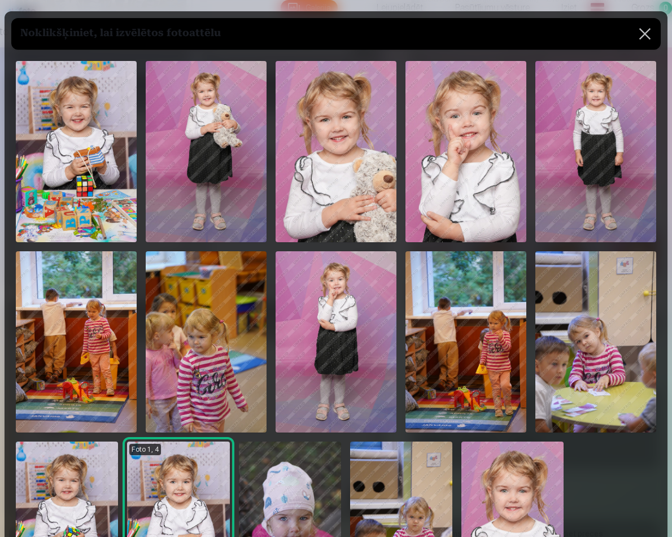
click at [645, 34] on button at bounding box center [645, 34] width 32 height 32
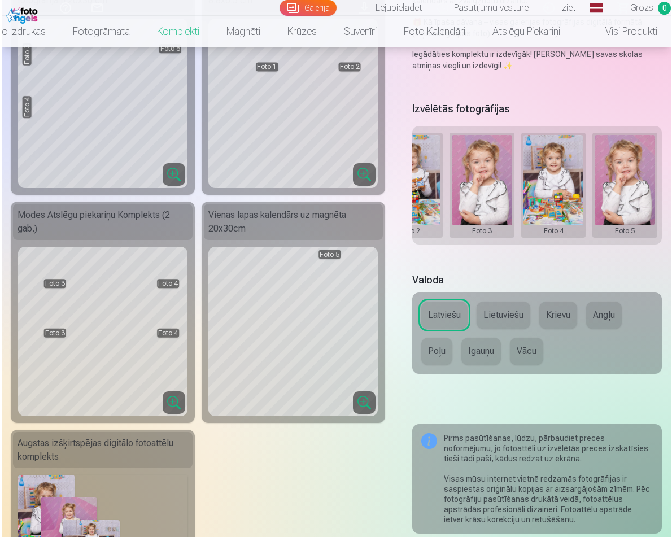
scroll to position [536, 0]
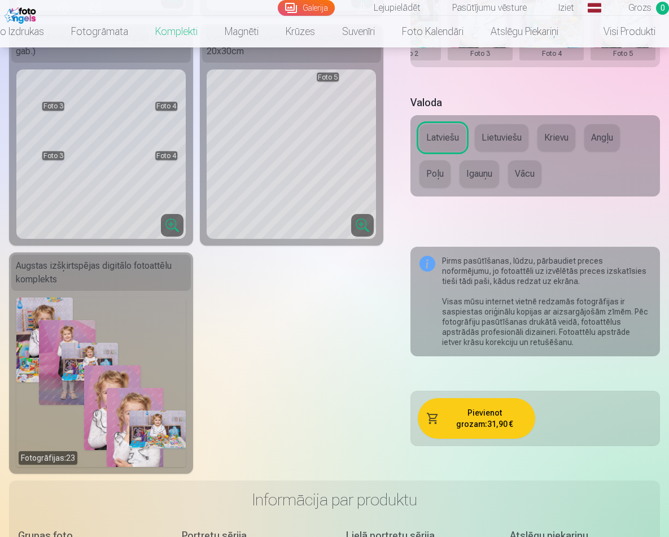
click at [461, 417] on button "Pievienot grozam : 31,90 €" at bounding box center [476, 418] width 117 height 41
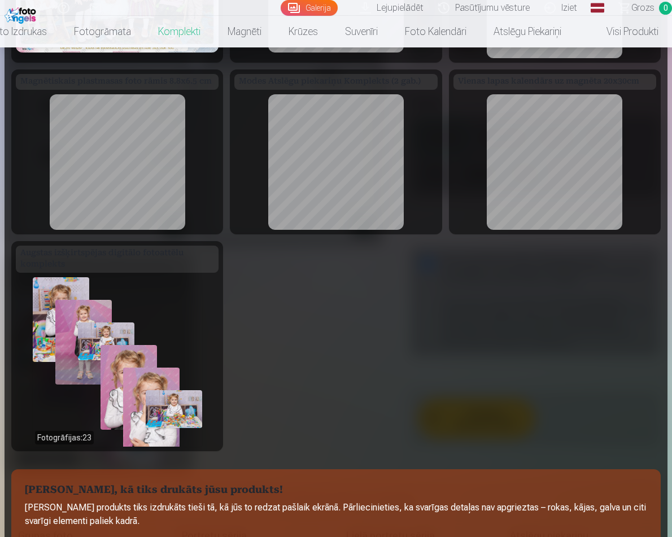
scroll to position [272, 0]
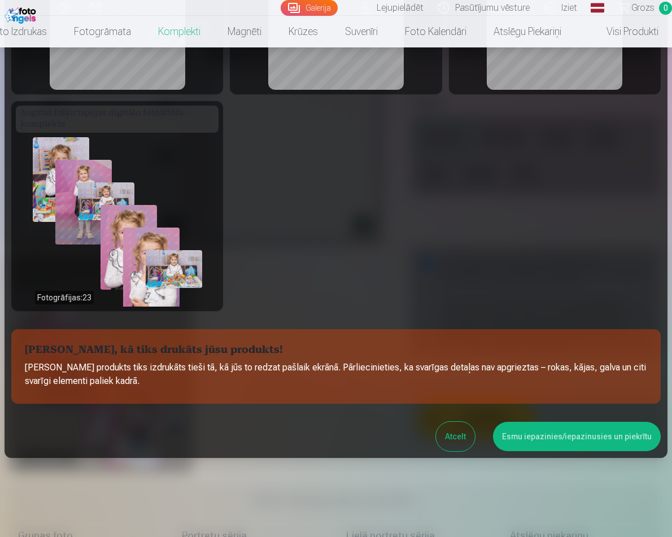
click at [173, 258] on div "Fotogrāfijas : 23" at bounding box center [117, 221] width 169 height 169
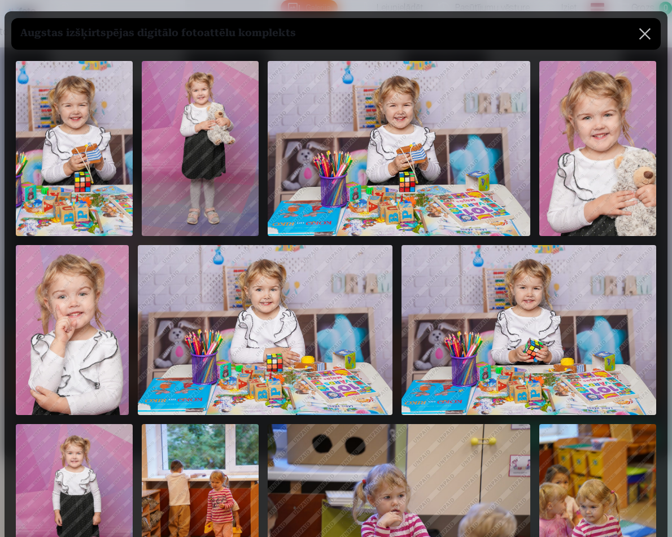
scroll to position [0, 0]
click at [643, 25] on button at bounding box center [645, 34] width 32 height 32
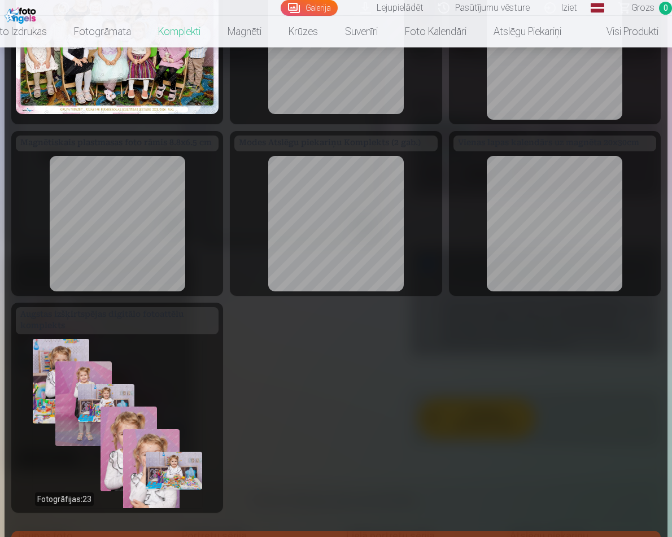
scroll to position [60, 0]
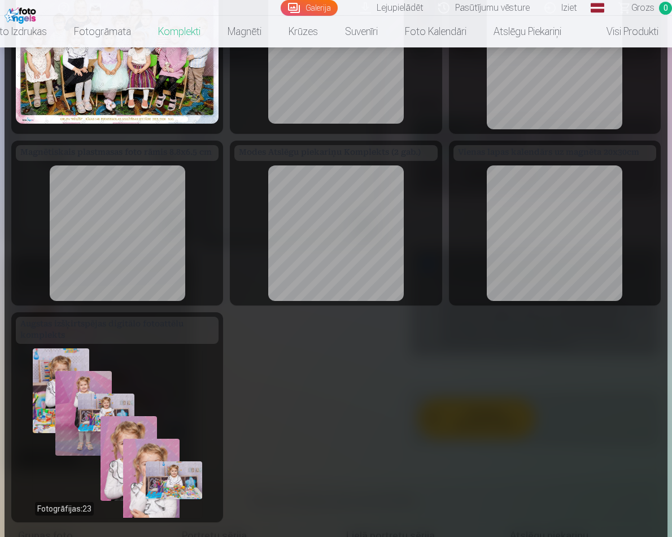
click at [108, 303] on div "Magnētiskais plastmasas foto rāmis 8.8x6.5 cm" at bounding box center [117, 223] width 212 height 165
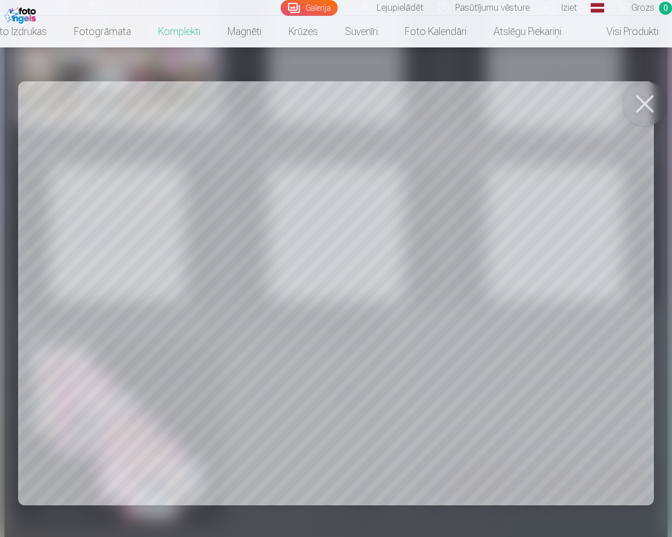
click at [495, 69] on div at bounding box center [336, 268] width 672 height 537
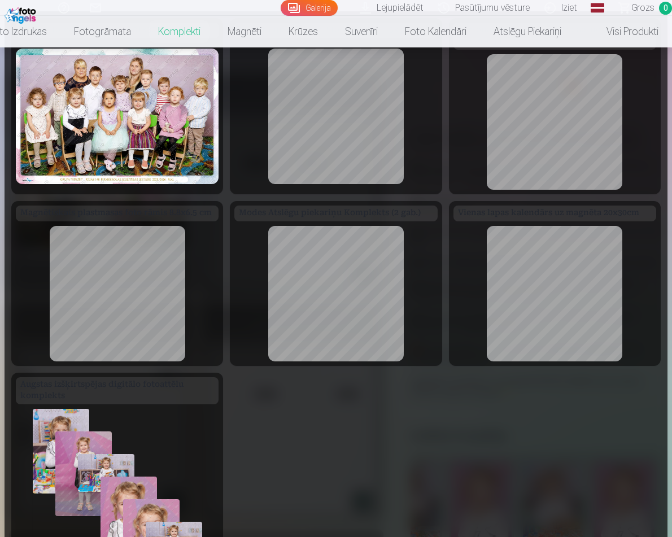
scroll to position [0, 0]
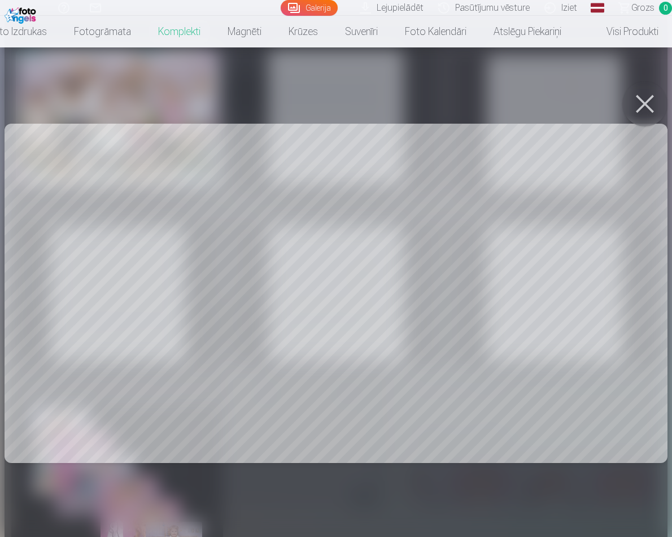
click at [607, 97] on div at bounding box center [336, 268] width 672 height 537
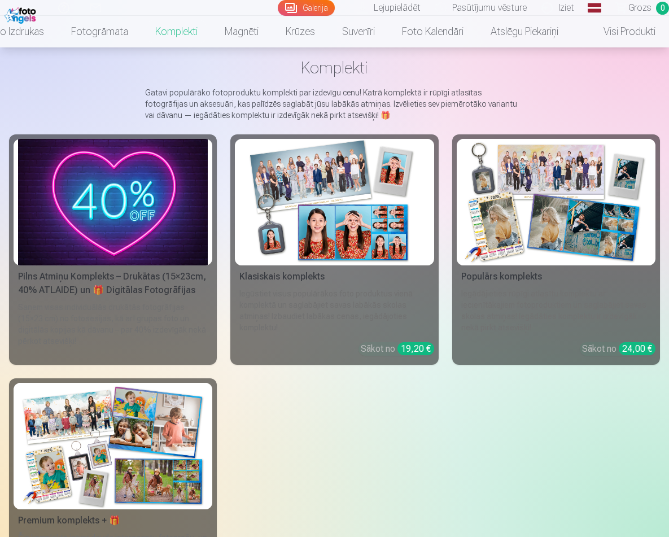
scroll to position [132, 0]
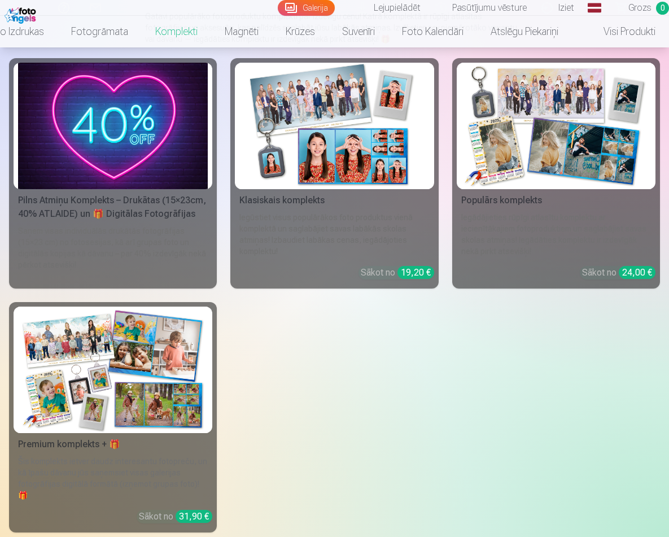
click at [123, 423] on img at bounding box center [113, 370] width 190 height 126
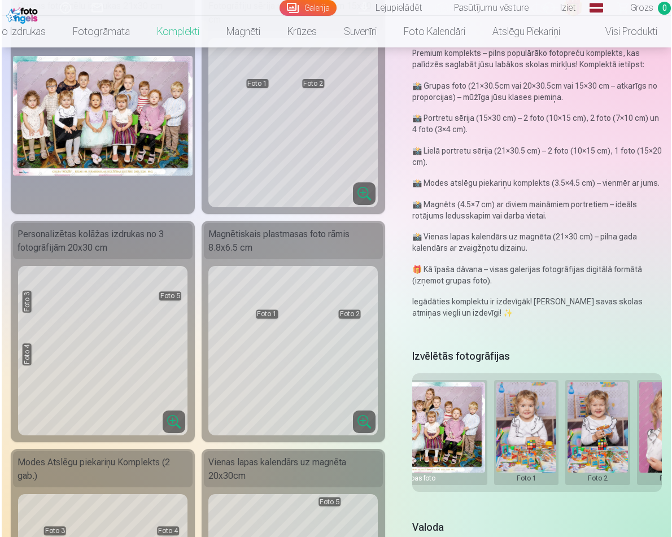
scroll to position [0, 99]
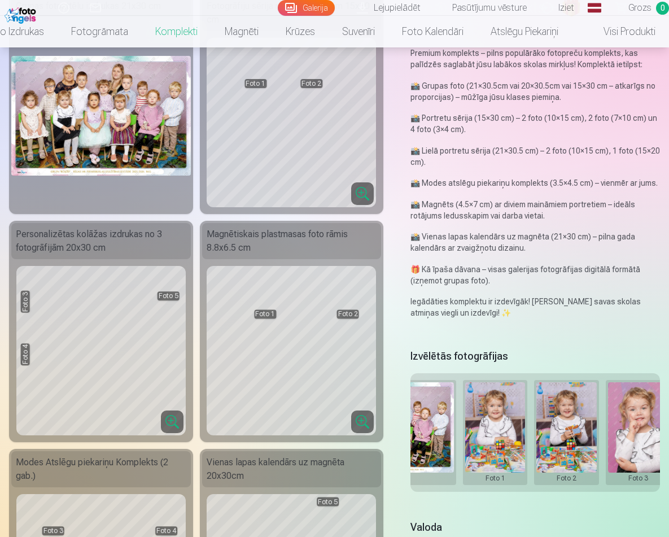
click at [500, 441] on button at bounding box center [495, 432] width 60 height 100
click at [496, 433] on button "Nomainiet foto" at bounding box center [495, 431] width 92 height 32
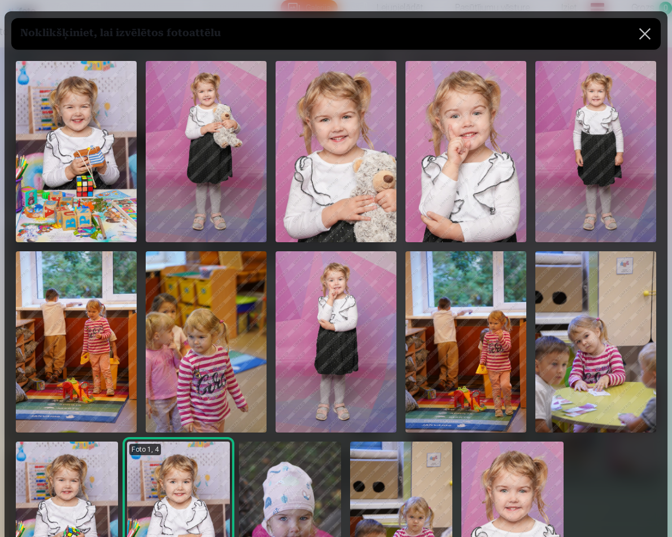
click at [455, 200] on img at bounding box center [465, 151] width 121 height 181
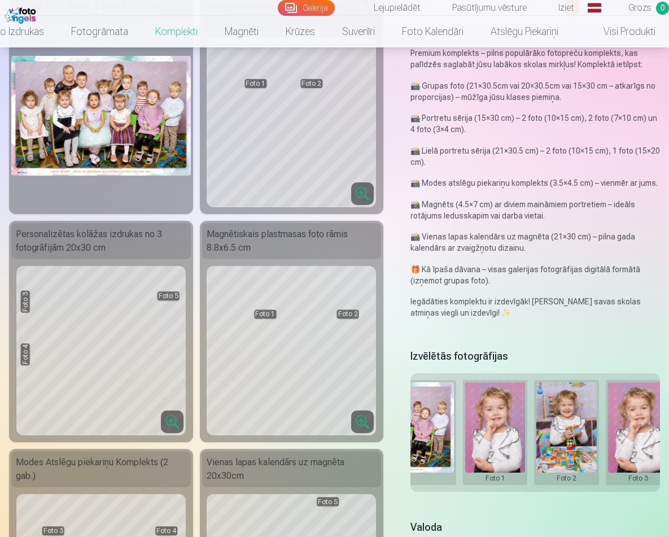
click at [563, 423] on button at bounding box center [566, 432] width 60 height 100
click at [553, 425] on button "Nomainiet foto" at bounding box center [566, 431] width 92 height 32
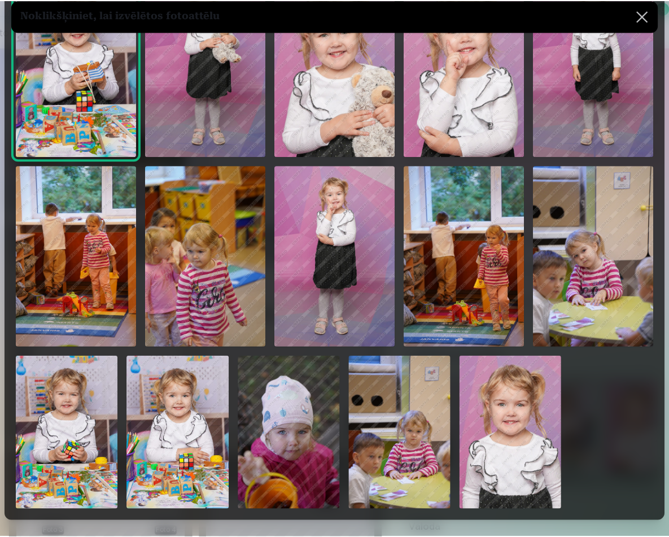
scroll to position [93, 0]
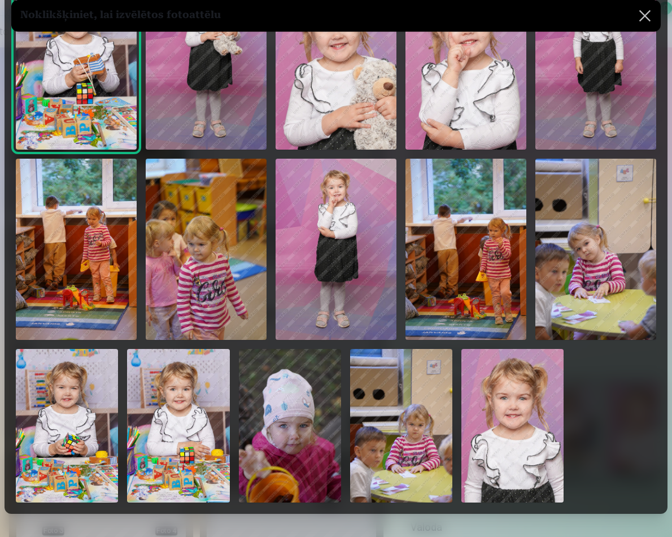
click at [169, 430] on img at bounding box center [178, 426] width 102 height 154
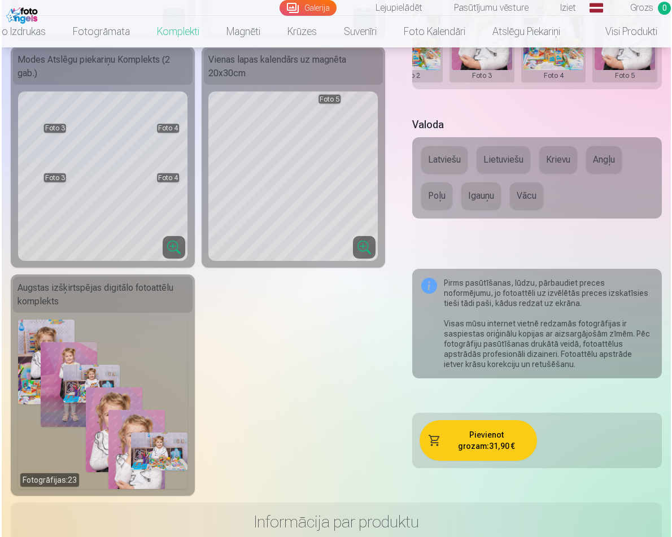
scroll to position [520, 0]
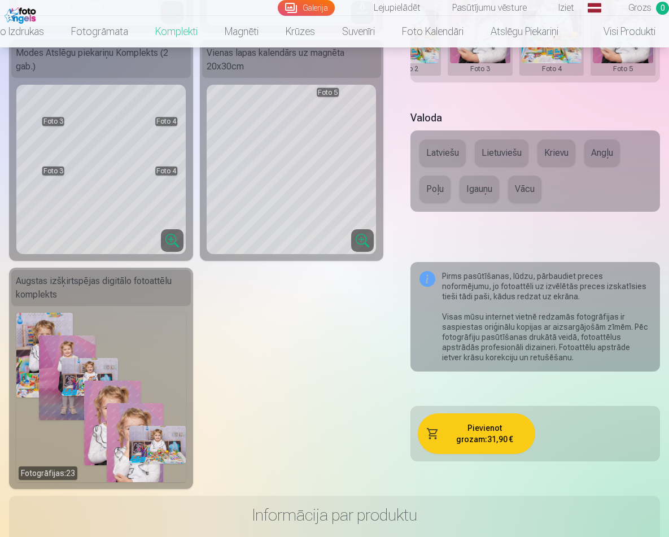
click at [460, 425] on button "Pievienot grozam : 31,90 €" at bounding box center [476, 433] width 117 height 41
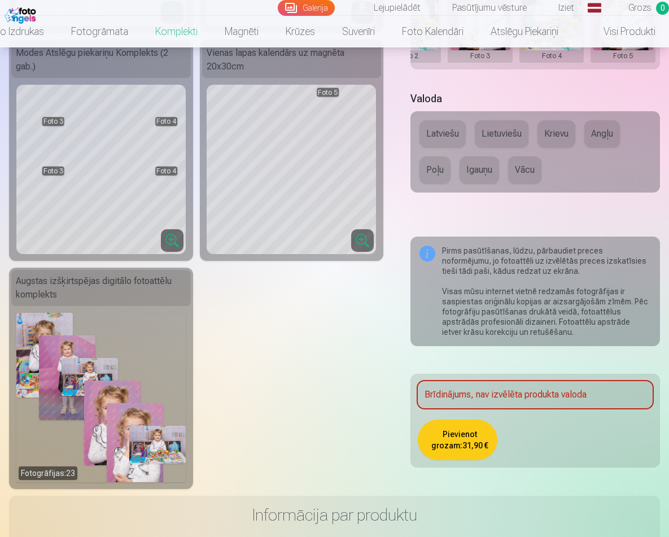
click at [444, 121] on button "Latviešu" at bounding box center [442, 133] width 46 height 27
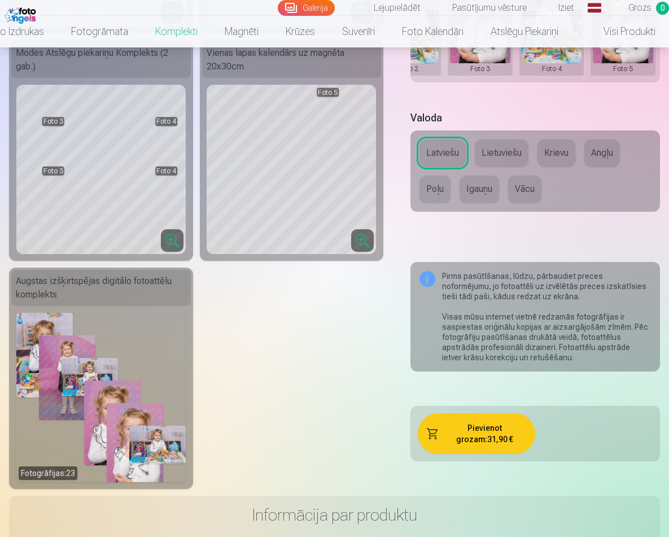
click at [477, 447] on button "Pievienot grozam : 31,90 €" at bounding box center [476, 433] width 117 height 41
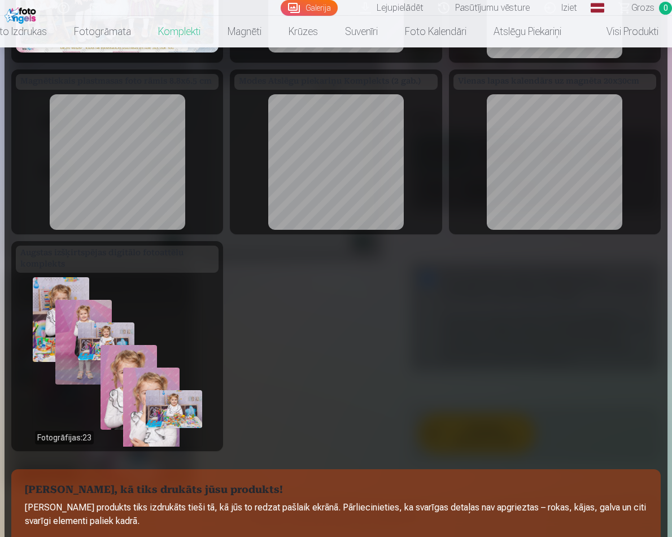
scroll to position [272, 0]
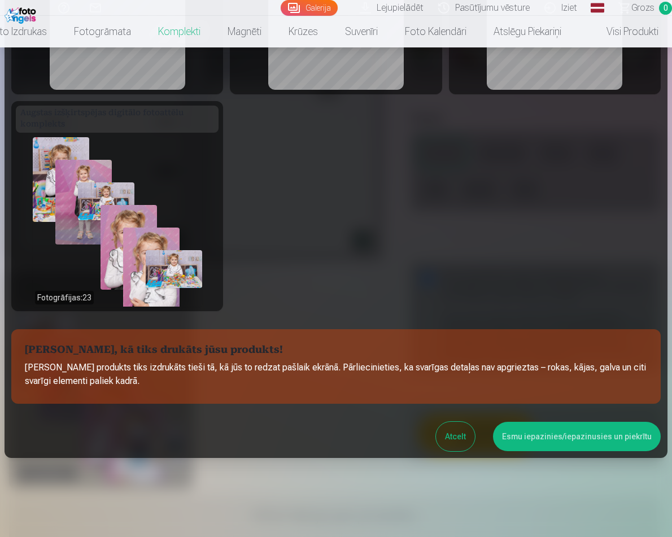
click at [521, 441] on button "Esmu iepazinies/iepazinusies un piekrītu" at bounding box center [577, 436] width 168 height 29
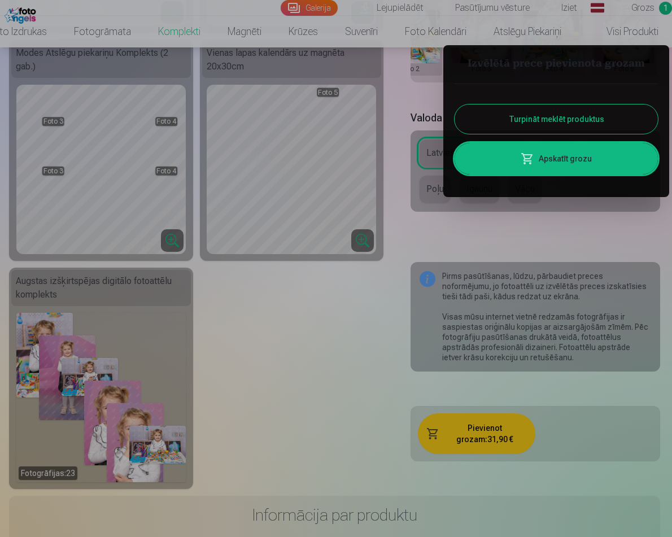
click at [567, 159] on link "Apskatīt grozu" at bounding box center [555, 159] width 203 height 32
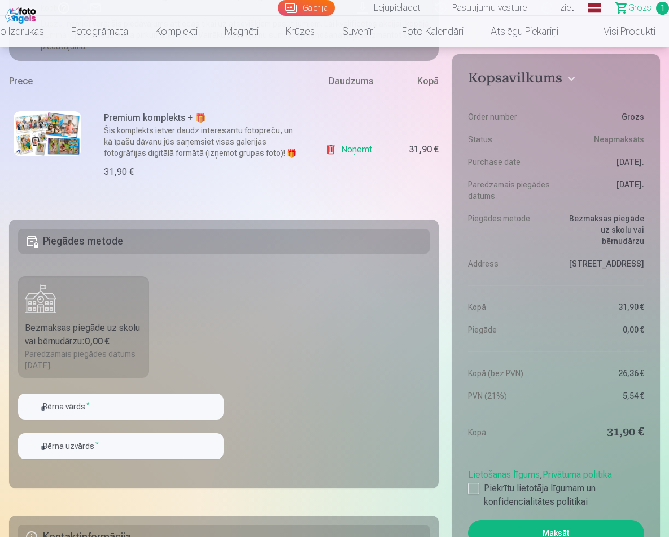
scroll to position [189, 0]
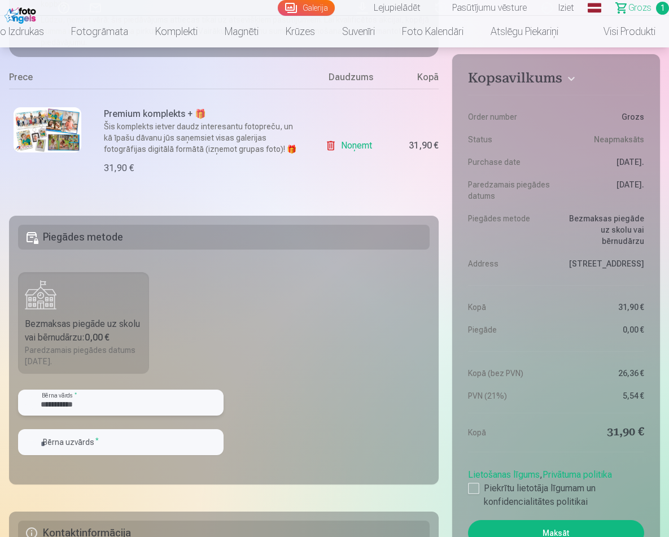
type input "**********"
drag, startPoint x: 30, startPoint y: 400, endPoint x: 41, endPoint y: 120, distance: 279.6
click at [41, 120] on div "Kopsavilkums Order number Grozs Status Neapmaksāts Purchase date 8.10.2025. Par…" at bounding box center [334, 326] width 651 height 728
click at [43, 122] on img at bounding box center [48, 129] width 68 height 45
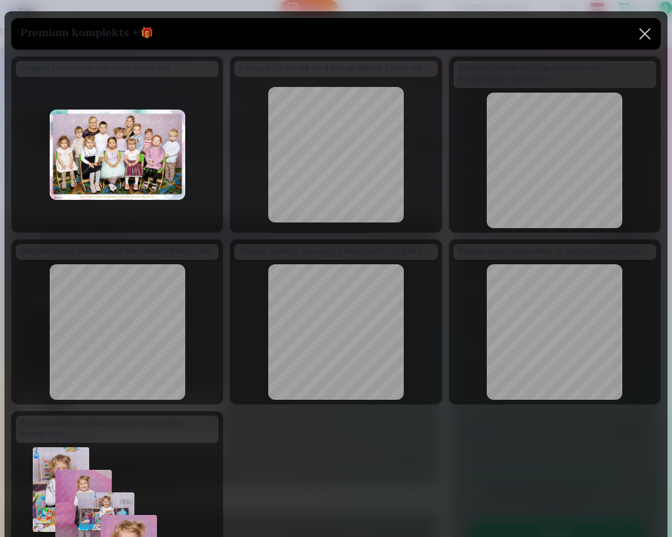
click at [642, 34] on button at bounding box center [645, 34] width 32 height 32
